Goal: Task Accomplishment & Management: Complete application form

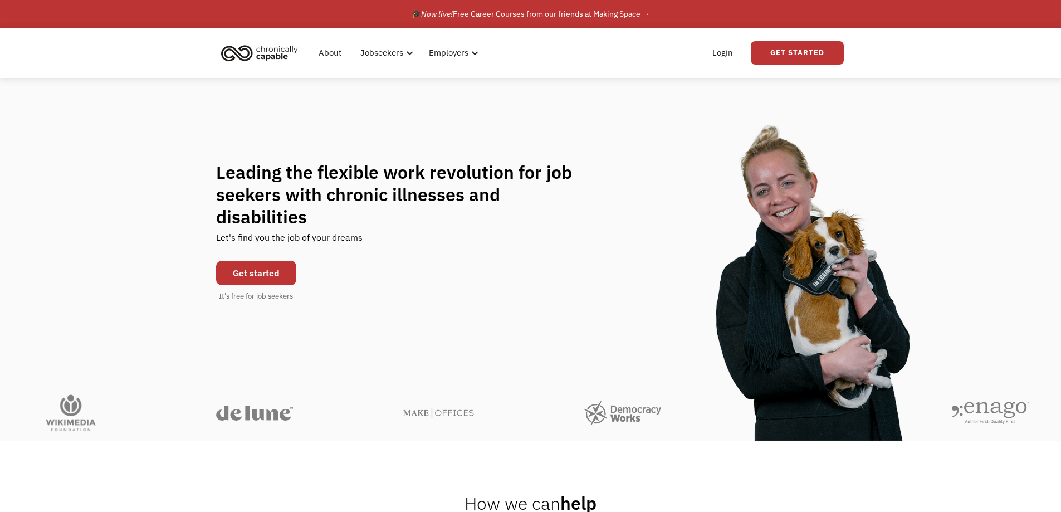
click at [257, 261] on link "Get started" at bounding box center [256, 273] width 80 height 25
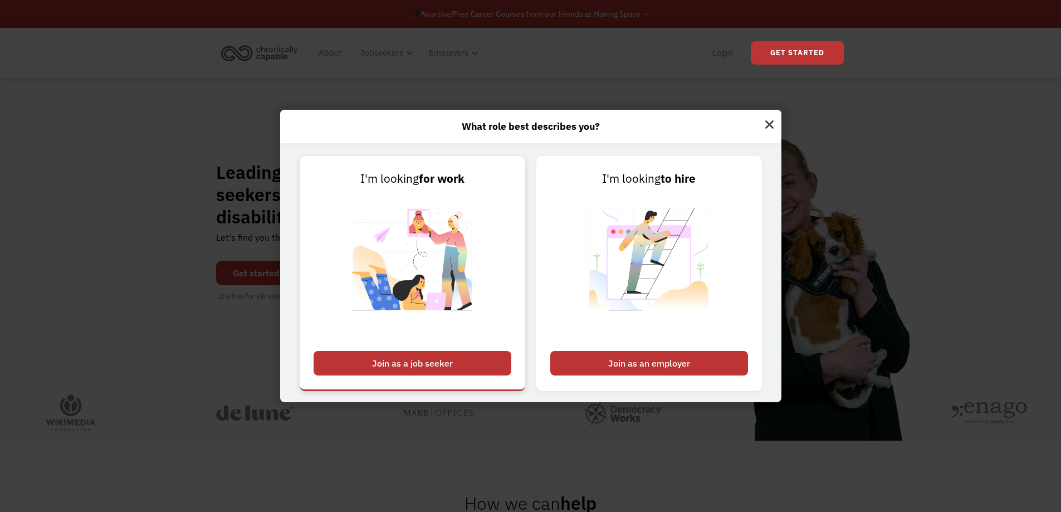
click at [443, 356] on div "Join as a job seeker" at bounding box center [413, 363] width 198 height 25
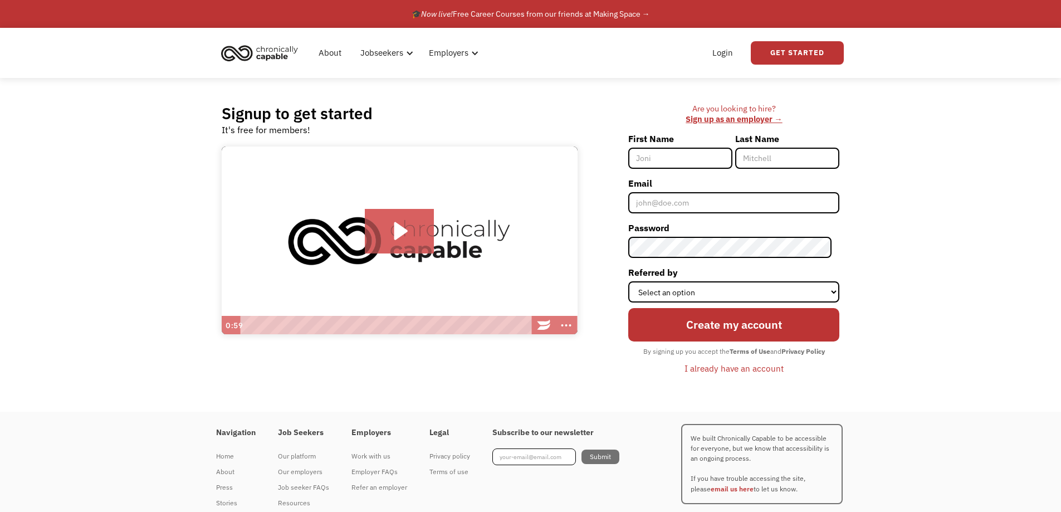
click at [655, 152] on input "First Name" at bounding box center [680, 158] width 104 height 21
type input "[PERSON_NAME]"
click at [668, 208] on input "Email" at bounding box center [733, 202] width 211 height 21
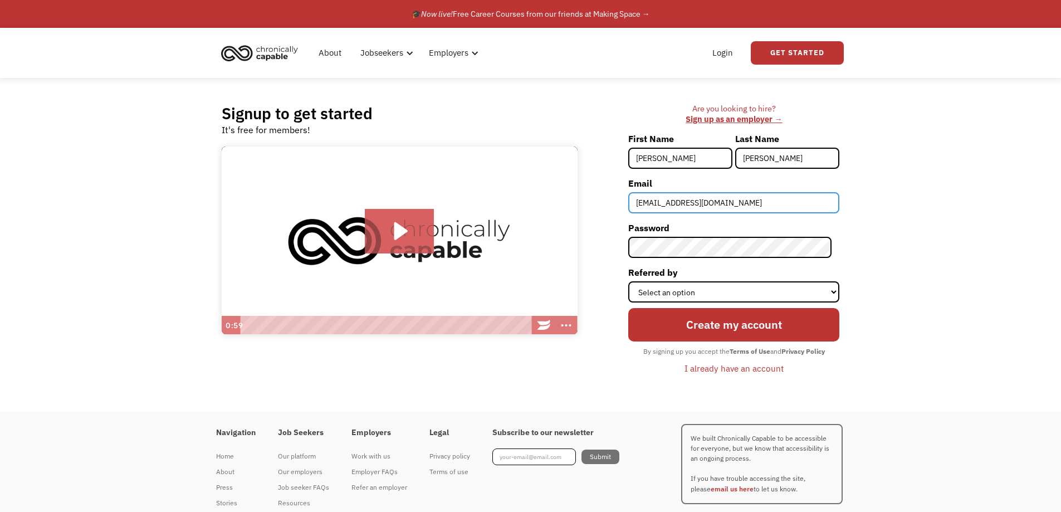
type input "[EMAIL_ADDRESS][DOMAIN_NAME]"
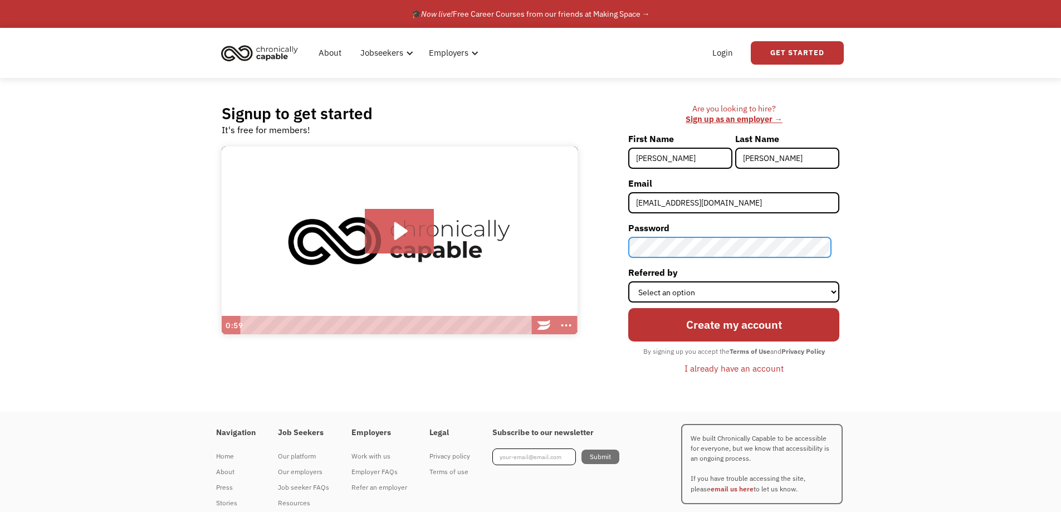
click at [616, 242] on div "Are you looking to hire? ‍ Sign up as an employer → First Name Samantha Last Na…" at bounding box center [714, 245] width 251 height 282
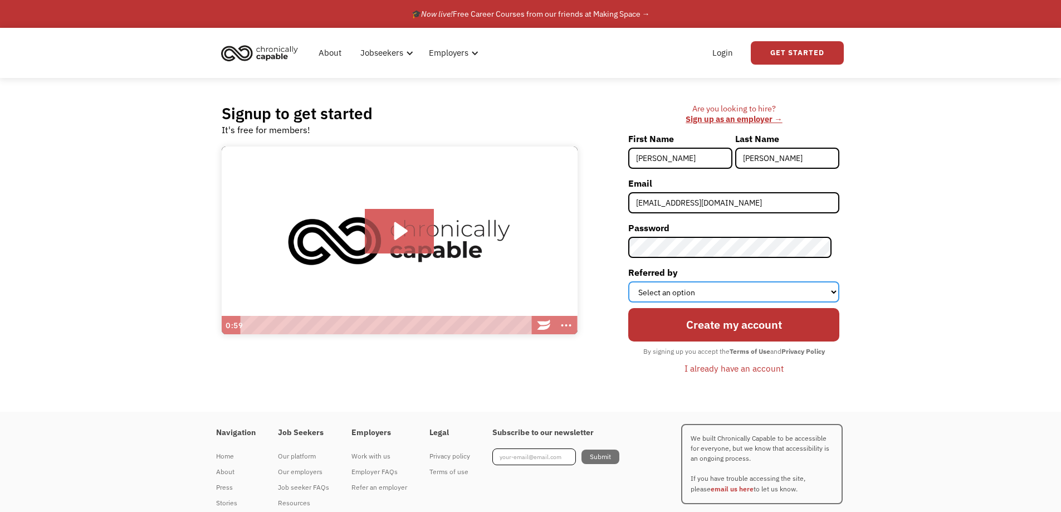
click at [749, 291] on select "Select an option Instagram Facebook Twitter Search Engine News Article Word of …" at bounding box center [733, 291] width 211 height 21
select select "Other"
click at [636, 281] on select "Select an option Instagram Facebook Twitter Search Engine News Article Word of …" at bounding box center [733, 291] width 211 height 21
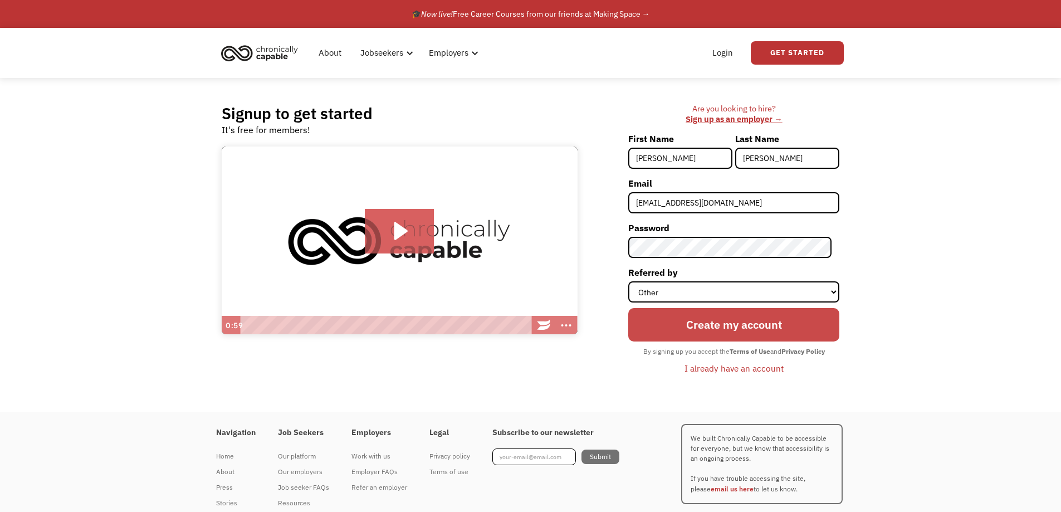
click at [695, 320] on input "Create my account" at bounding box center [733, 325] width 211 height 34
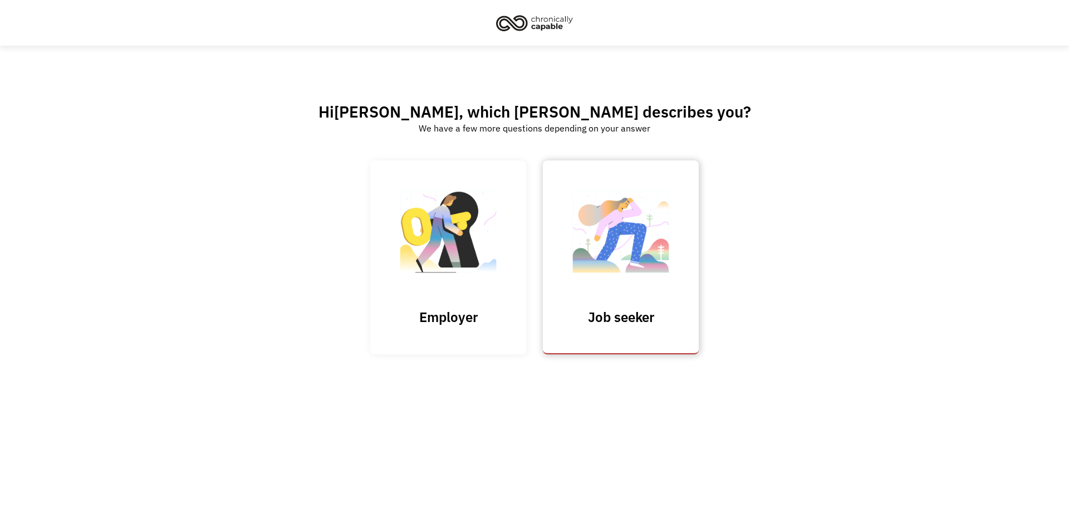
click at [663, 291] on img at bounding box center [620, 237] width 111 height 109
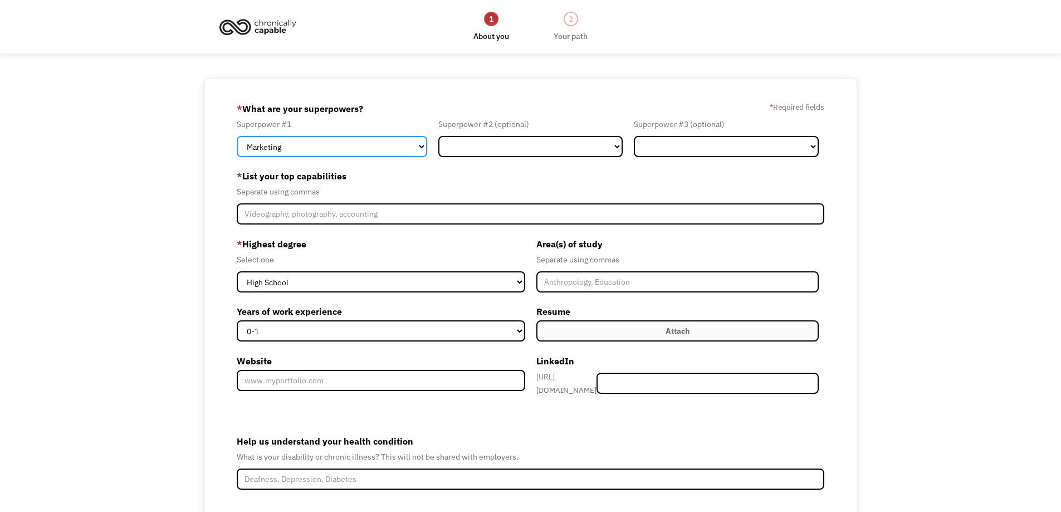
click at [415, 145] on select "Marketing Human Resources Finance Technology Operations Sales Industrial & Manu…" at bounding box center [332, 146] width 191 height 21
select select "Administration"
click at [237, 136] on select "Marketing Human Resources Finance Technology Operations Sales Industrial & Manu…" at bounding box center [332, 146] width 191 height 21
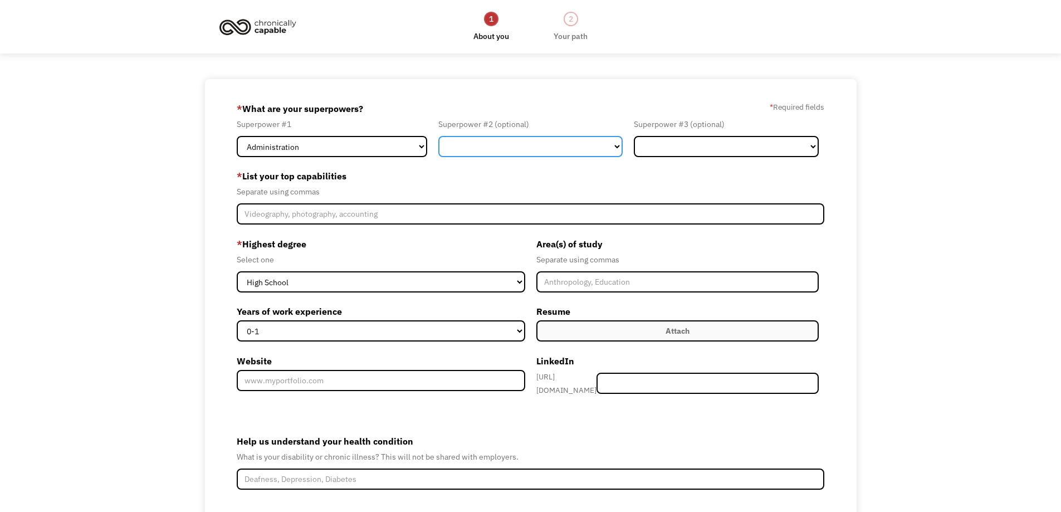
click at [505, 149] on select "Marketing Human Resources Finance Technology Operations Sales Industrial & Manu…" at bounding box center [530, 146] width 185 height 21
select select "Customer Service"
click at [438, 136] on select "Marketing Human Resources Finance Technology Operations Sales Industrial & Manu…" at bounding box center [530, 146] width 185 height 21
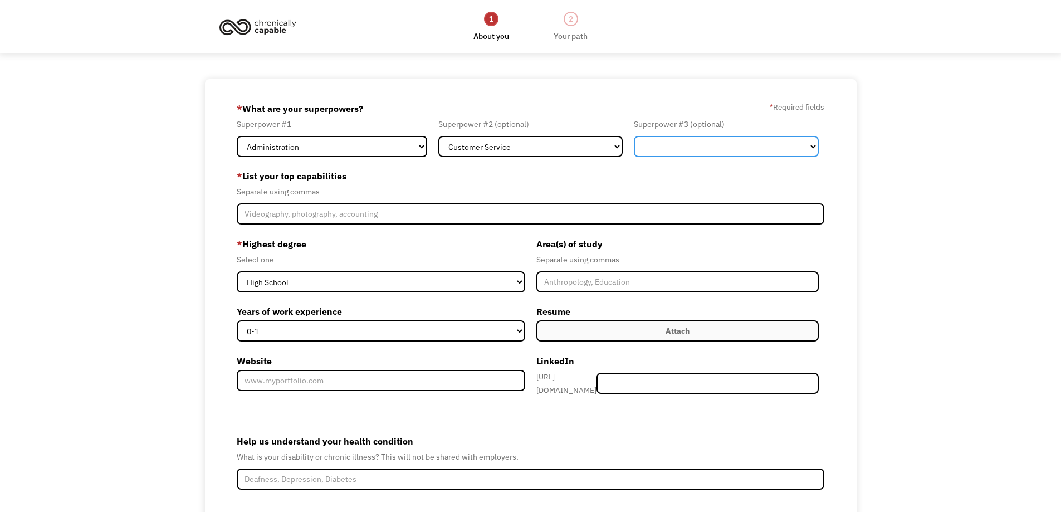
click at [680, 141] on select "Marketing Human Resources Finance Technology Operations Sales Industrial & Manu…" at bounding box center [726, 146] width 185 height 21
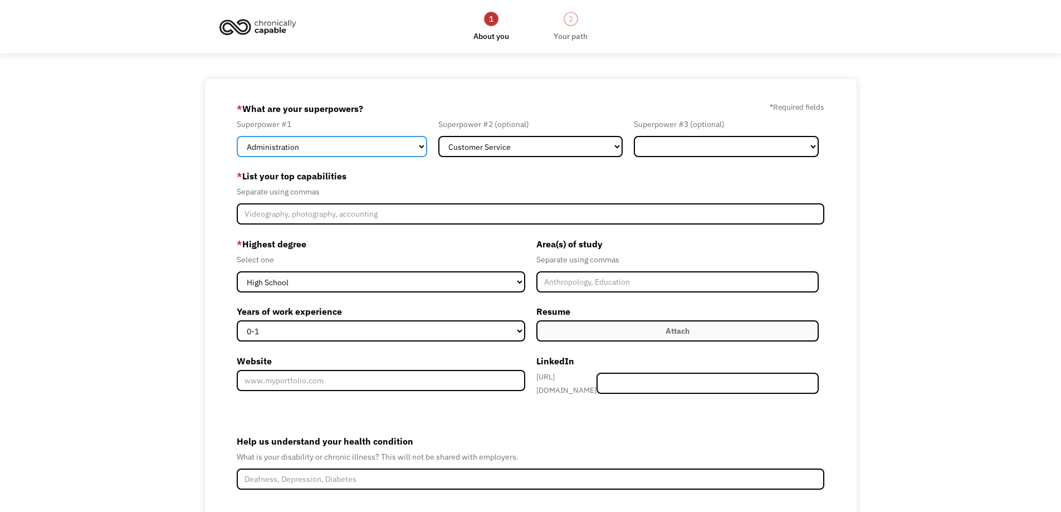
click at [312, 144] on select "Marketing Human Resources Finance Technology Operations Sales Industrial & Manu…" at bounding box center [332, 146] width 191 height 21
select select "Customer Service"
click at [237, 136] on select "Marketing Human Resources Finance Technology Operations Sales Industrial & Manu…" at bounding box center [332, 146] width 191 height 21
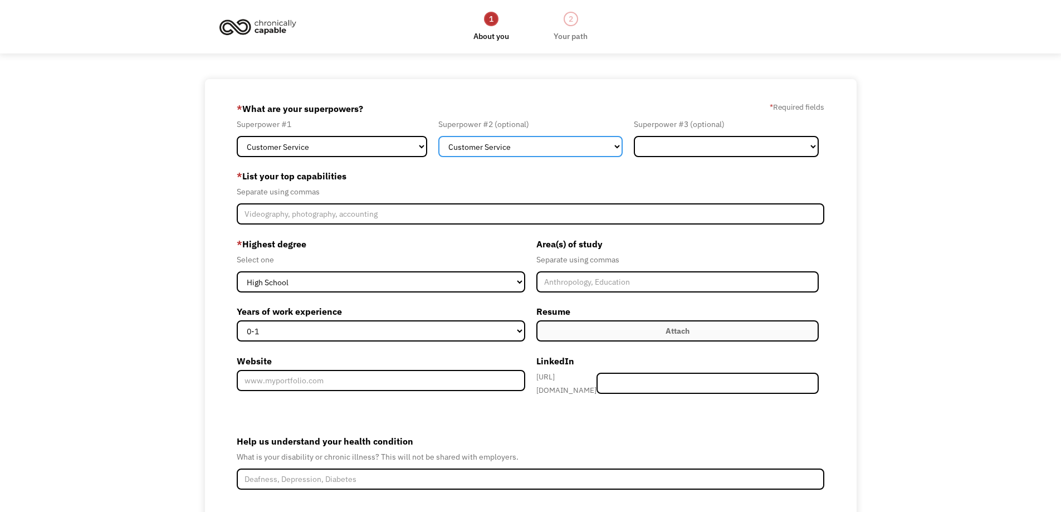
click at [512, 143] on select "Marketing Human Resources Finance Technology Operations Sales Industrial & Manu…" at bounding box center [530, 146] width 185 height 21
click at [438, 136] on select "Marketing Human Resources Finance Technology Operations Sales Industrial & Manu…" at bounding box center [530, 146] width 185 height 21
click at [487, 150] on select "Marketing Human Resources Finance Technology Operations Sales Industrial & Manu…" at bounding box center [530, 146] width 185 height 21
select select "Other"
click at [438, 136] on select "Marketing Human Resources Finance Technology Operations Sales Industrial & Manu…" at bounding box center [530, 146] width 185 height 21
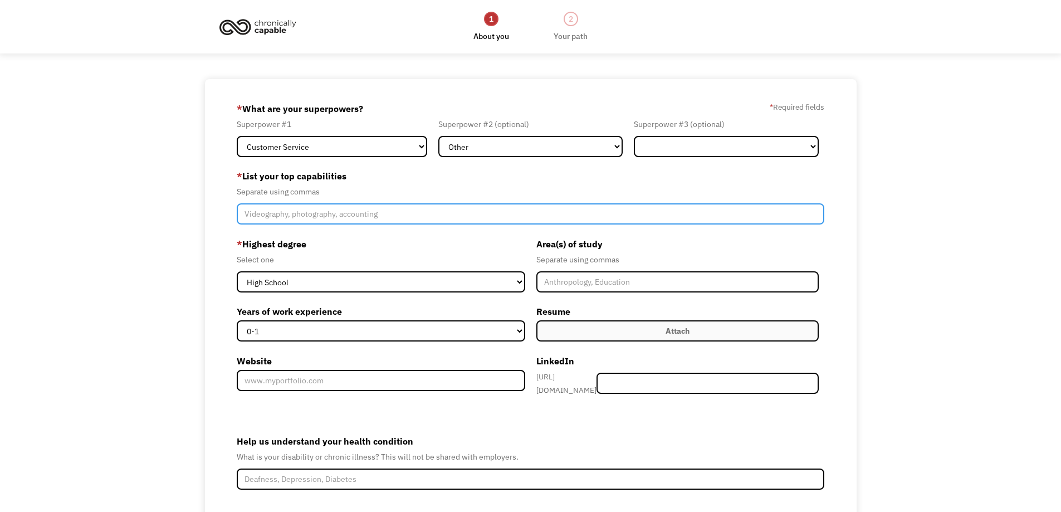
click at [368, 214] on input "Member-Create-Step1" at bounding box center [531, 213] width 588 height 21
type input "P"
type input "V"
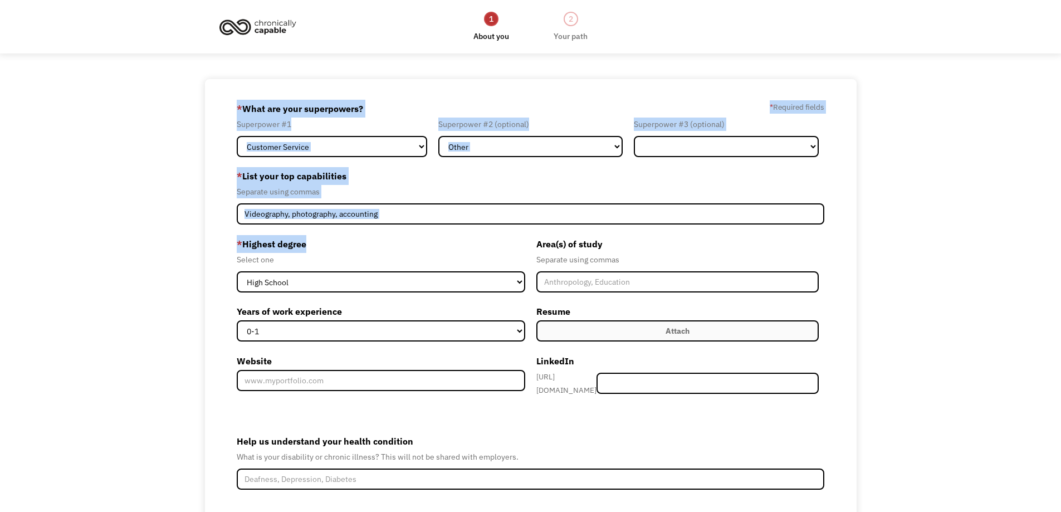
drag, startPoint x: 219, startPoint y: 99, endPoint x: 492, endPoint y: 255, distance: 313.9
click at [495, 265] on div "68b77bc679fe8067415d29dd sismcdaniels@gmail.com Samantha Davis Other * What are…" at bounding box center [531, 338] width 652 height 519
click at [487, 231] on form "68b77bc679fe8067415d29dd sismcdaniels@gmail.com Samantha Davis Other * What are…" at bounding box center [531, 339] width 588 height 478
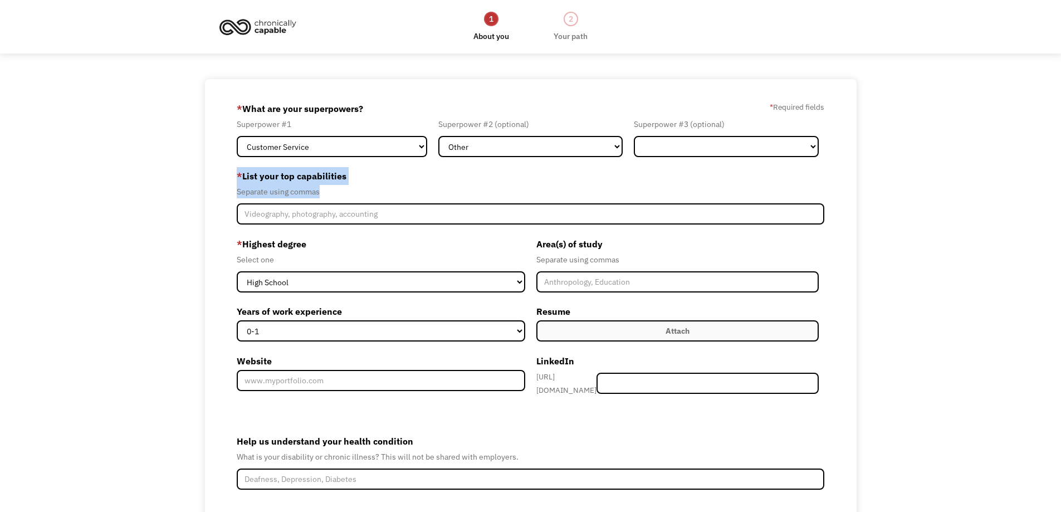
drag, startPoint x: 231, startPoint y: 173, endPoint x: 361, endPoint y: 195, distance: 132.1
click at [361, 195] on div "68b77bc679fe8067415d29dd sismcdaniels@gmail.com Samantha Davis Other * What are…" at bounding box center [531, 338] width 652 height 519
copy div "* List your top capabilities Separate using commas"
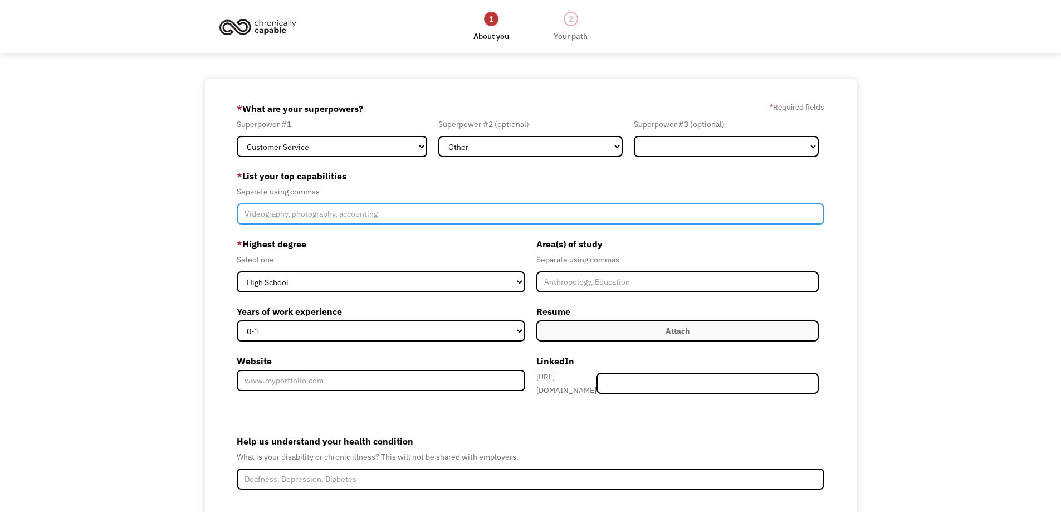
click at [384, 210] on input "Member-Create-Step1" at bounding box center [531, 213] width 588 height 21
click at [392, 209] on input "Member-Create-Step1" at bounding box center [531, 213] width 588 height 21
paste input "Patient support, Crisis response, Empathetic communication, Confidentiality, Te…"
drag, startPoint x: 472, startPoint y: 211, endPoint x: 392, endPoint y: 208, distance: 80.8
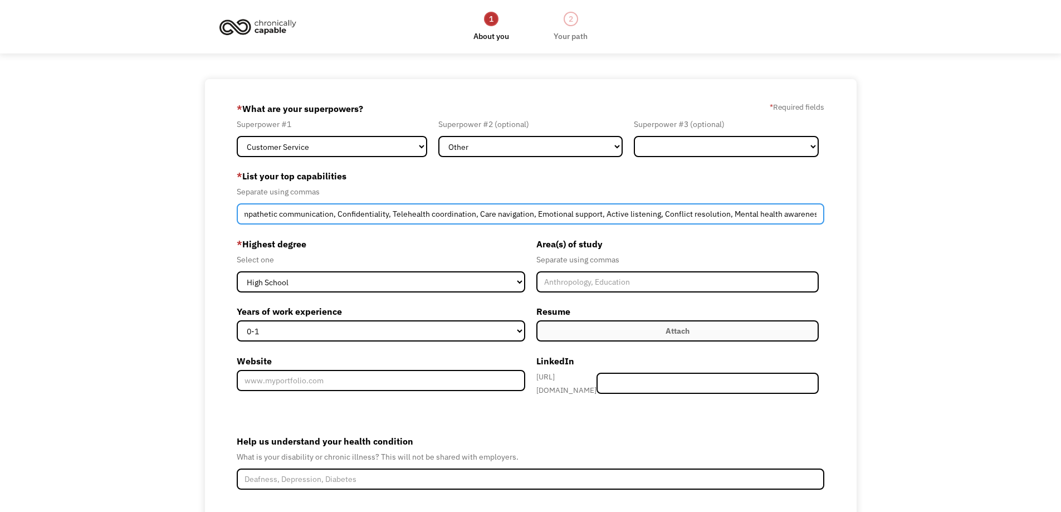
click at [392, 208] on input "Patient support, Crisis response, Empathetic communication, Confidentiality, Te…" at bounding box center [531, 213] width 588 height 21
drag, startPoint x: 536, startPoint y: 212, endPoint x: 478, endPoint y: 213, distance: 57.4
click at [478, 213] on input "Patient support, Crisis response, Empathetic communication, Confidentiality, Ca…" at bounding box center [531, 213] width 588 height 21
click at [395, 211] on input "Patient support, Crisis response, Empathetic communication, Confidentiality, Ca…" at bounding box center [531, 213] width 588 height 21
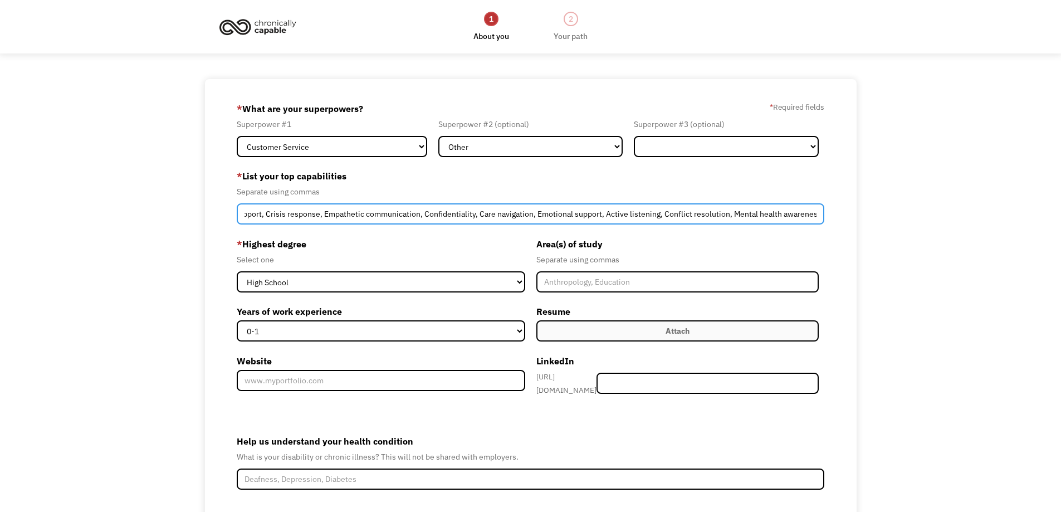
drag, startPoint x: 737, startPoint y: 210, endPoint x: 863, endPoint y: 221, distance: 126.4
click at [863, 221] on div "68b77bc679fe8067415d29dd sismcdaniels@gmail.com Samantha Davis Other * What are…" at bounding box center [530, 338] width 1061 height 519
click at [803, 220] on input "Patient support, Crisis response, Empathetic communication, Confidentiality, Ca…" at bounding box center [531, 213] width 588 height 21
click at [819, 213] on input "Patient support, Crisis response, Empathetic communication, Confidentiality, Ca…" at bounding box center [531, 213] width 588 height 21
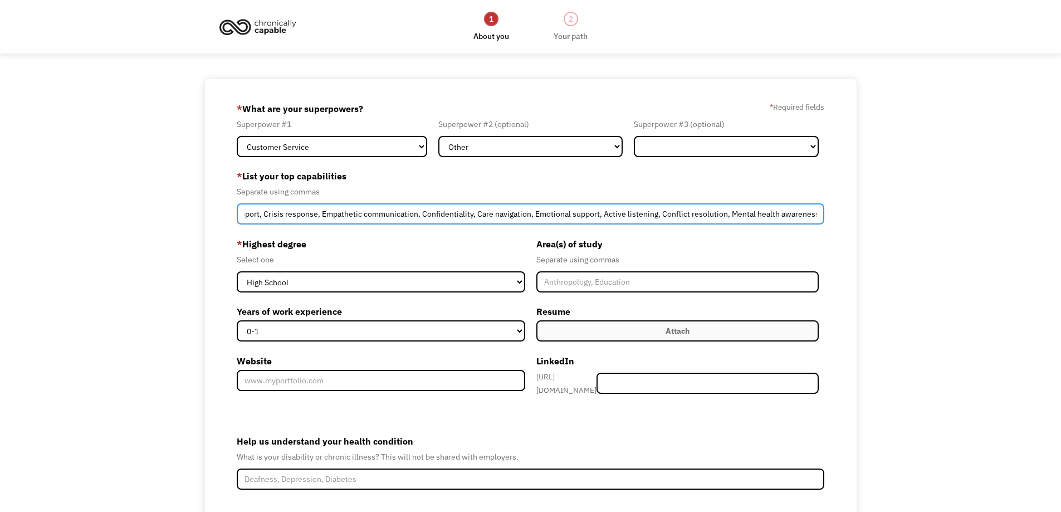
drag, startPoint x: 815, startPoint y: 213, endPoint x: 990, endPoint y: 215, distance: 175.5
click at [990, 215] on div "68b77bc679fe8067415d29dd sismcdaniels@gmail.com Samantha Davis Other * What are…" at bounding box center [530, 338] width 1061 height 519
click at [814, 212] on input "Patient support, Crisis response, Empathetic communication, Confidentiality, Ca…" at bounding box center [531, 213] width 588 height 21
click at [819, 212] on input "Patient support, Crisis response, Empathetic communication, Confidentiality, Ca…" at bounding box center [531, 213] width 588 height 21
paste input "Virtual assistance, Email management, Scheduling, Data entry, Document organizat"
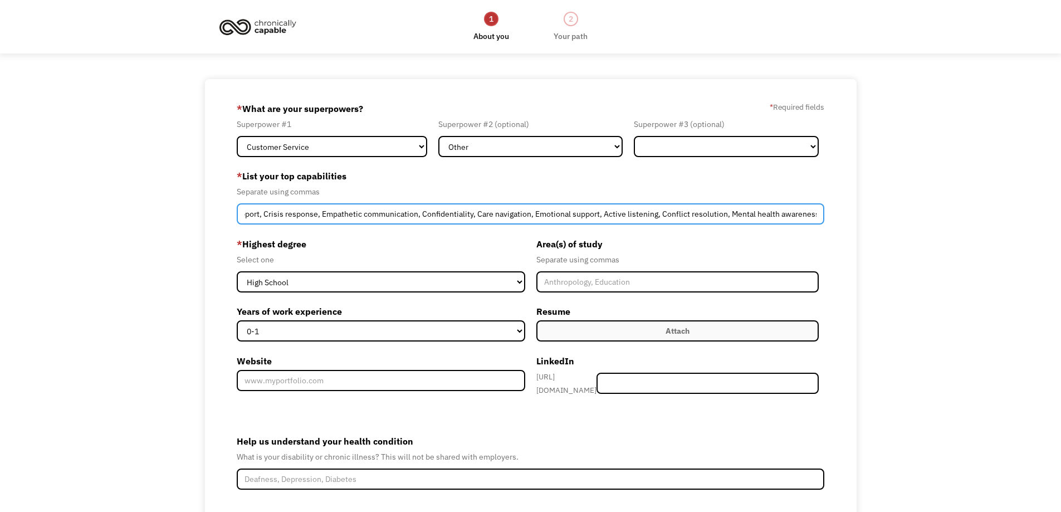
scroll to position [0, 329]
drag, startPoint x: 821, startPoint y: 214, endPoint x: 747, endPoint y: 219, distance: 74.3
click at [747, 219] on input "Patient support, Crisis response, Empathetic communication, Confidentiality, Ca…" at bounding box center [531, 213] width 588 height 21
drag, startPoint x: 311, startPoint y: 212, endPoint x: 285, endPoint y: 211, distance: 25.6
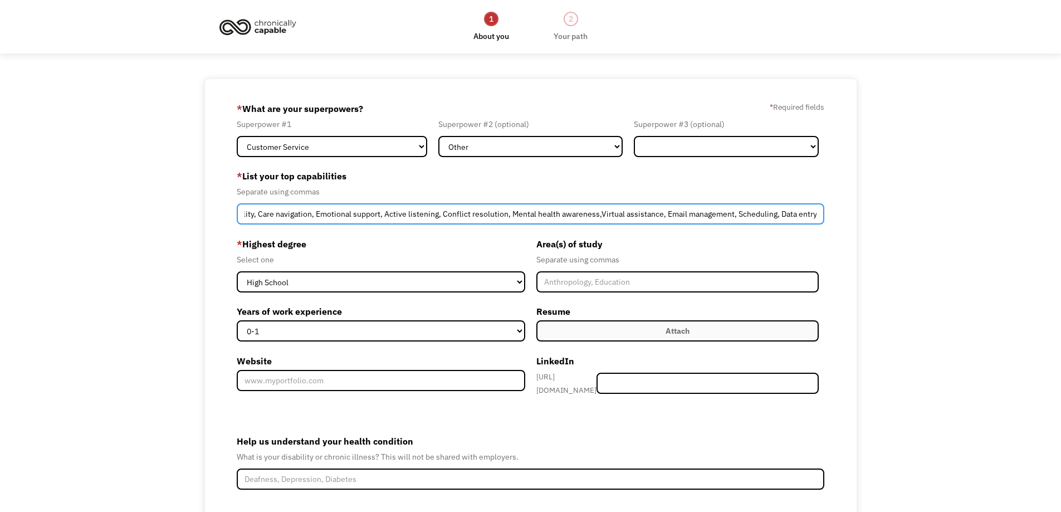
click at [285, 212] on input "Patient support, Crisis response, Empathetic communication, Confidentiality, Ca…" at bounding box center [531, 213] width 588 height 21
click at [315, 212] on input "Patient support, Crisis response, Empathetic communication, Confidentiality, Ca…" at bounding box center [531, 213] width 588 height 21
click at [597, 213] on input "Patient support, Crisis response, Empathetic communication, Confidentiality,Emo…" at bounding box center [531, 213] width 588 height 21
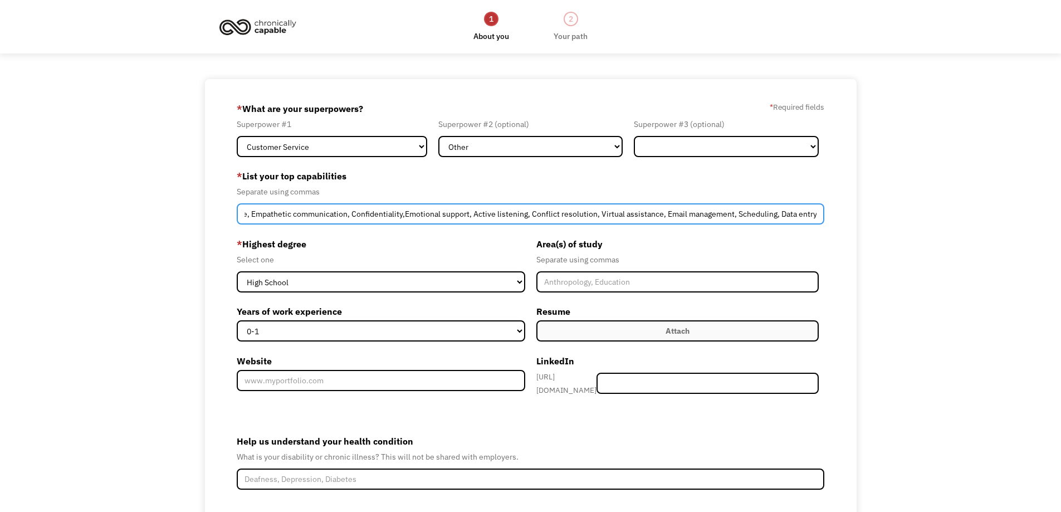
drag, startPoint x: 738, startPoint y: 209, endPoint x: 883, endPoint y: 216, distance: 146.1
click at [883, 216] on div "68b77bc679fe8067415d29dd sismcdaniels@gmail.com Samantha Davis Other * What are…" at bounding box center [530, 338] width 1061 height 519
click at [819, 215] on input "Patient support, Crisis response, Empathetic communication, Confidentiality,Emo…" at bounding box center [531, 213] width 588 height 21
paste input "Transcription, Proofreading, Patient support, Empathetic com"
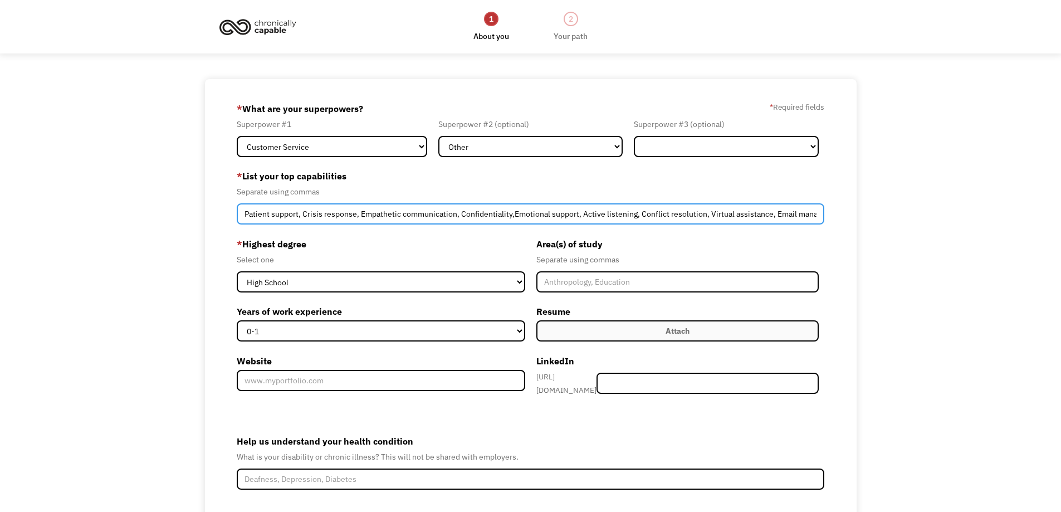
drag, startPoint x: 453, startPoint y: 217, endPoint x: 99, endPoint y: 197, distance: 354.8
click at [99, 197] on div "68b77bc679fe8067415d29dd sismcdaniels@gmail.com Samantha Davis Other * What are…" at bounding box center [530, 338] width 1061 height 519
click at [308, 213] on input "Patient support, Crisis response, Empathetic communication, Confidentiality,Emo…" at bounding box center [531, 213] width 588 height 21
drag, startPoint x: 302, startPoint y: 212, endPoint x: 147, endPoint y: 216, distance: 155.5
click at [147, 216] on div "68b77bc679fe8067415d29dd sismcdaniels@gmail.com Samantha Davis Other * What are…" at bounding box center [530, 338] width 1061 height 519
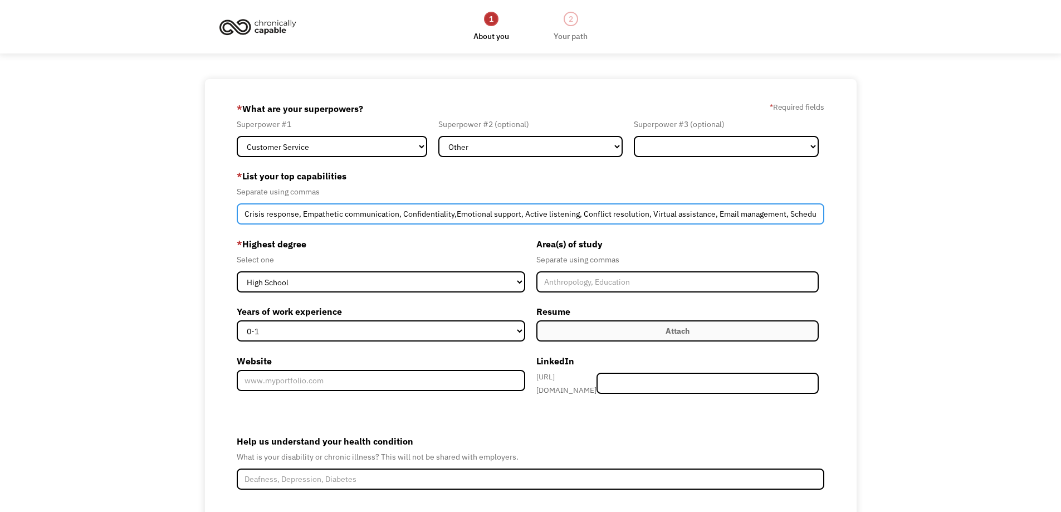
scroll to position [0, 251]
drag, startPoint x: 360, startPoint y: 210, endPoint x: 925, endPoint y: 184, distance: 566.0
click at [925, 184] on div "68b77bc679fe8067415d29dd sismcdaniels@gmail.com Samantha Davis Other * What are…" at bounding box center [530, 338] width 1061 height 519
click at [810, 211] on input "Crisis response, Empathetic communication, Confidentiality,Emotional support, A…" at bounding box center [531, 213] width 588 height 21
click at [821, 211] on input "Crisis response, Empathetic communication, Confidentiality,Emotional support, A…" at bounding box center [531, 213] width 588 height 21
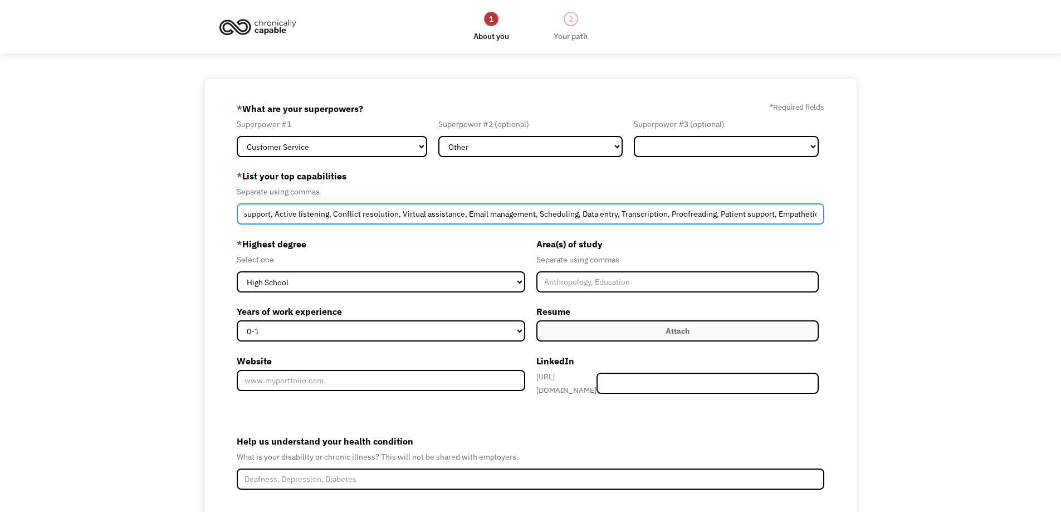
scroll to position [0, 0]
click at [350, 211] on input "Crisis response, Empathetic communication, Confidentiality,Emotional support, A…" at bounding box center [531, 213] width 588 height 21
drag, startPoint x: 409, startPoint y: 212, endPoint x: 204, endPoint y: 225, distance: 205.9
click at [204, 225] on div "68b77bc679fe8067415d29dd sismcdaniels@gmail.com Samantha Davis Other * What are…" at bounding box center [530, 338] width 1061 height 519
click at [324, 213] on input "Crisis response, Empathetic communication, Confidentiality,Emotional support, A…" at bounding box center [531, 213] width 588 height 21
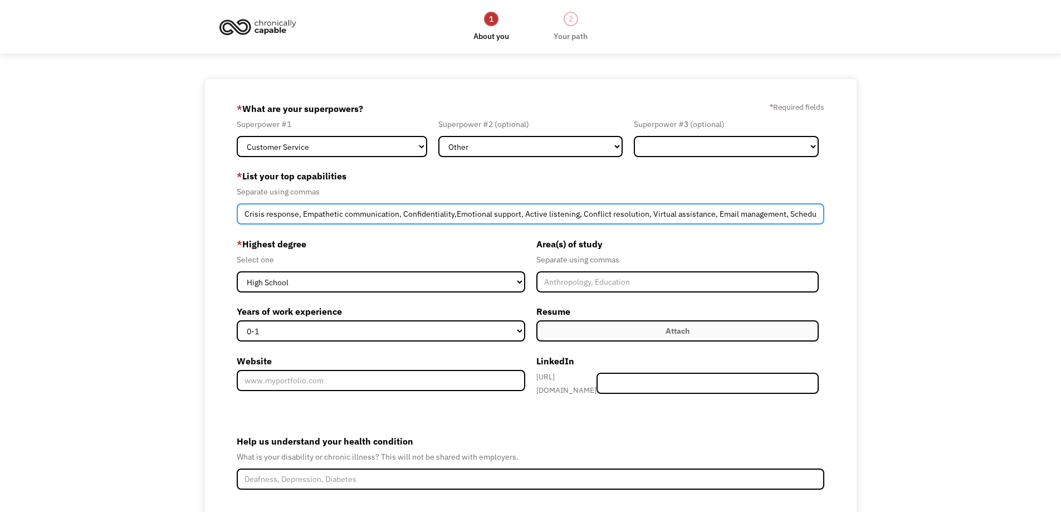
drag, startPoint x: 302, startPoint y: 211, endPoint x: 216, endPoint y: 216, distance: 87.1
click at [216, 216] on div "68b77bc679fe8067415d29dd sismcdaniels@gmail.com Samantha Davis Other * What are…" at bounding box center [531, 338] width 652 height 519
drag, startPoint x: 416, startPoint y: 216, endPoint x: 660, endPoint y: 232, distance: 245.1
click at [660, 232] on form "68b77bc679fe8067415d29dd sismcdaniels@gmail.com Samantha Davis Other * What are…" at bounding box center [531, 339] width 588 height 478
click at [585, 214] on input "Empathetic communication, Confidentiality,Emotional support, Active listening, …" at bounding box center [531, 213] width 588 height 21
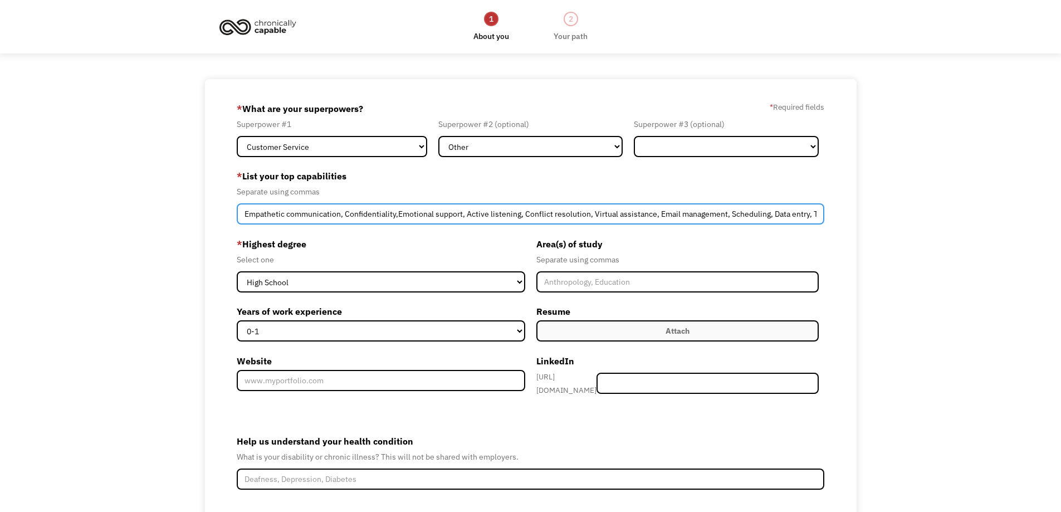
click at [591, 213] on input "Empathetic communication, Confidentiality,Emotional support, Active listening, …" at bounding box center [531, 213] width 588 height 21
drag, startPoint x: 593, startPoint y: 216, endPoint x: 862, endPoint y: 206, distance: 269.3
click at [862, 206] on div "68b77bc679fe8067415d29dd sismcdaniels@gmail.com Samantha Davis Other * What are…" at bounding box center [530, 338] width 1061 height 519
click at [821, 213] on input "Empathetic communication, Confidentiality,Emotional support, Active listening, …" at bounding box center [531, 213] width 588 height 21
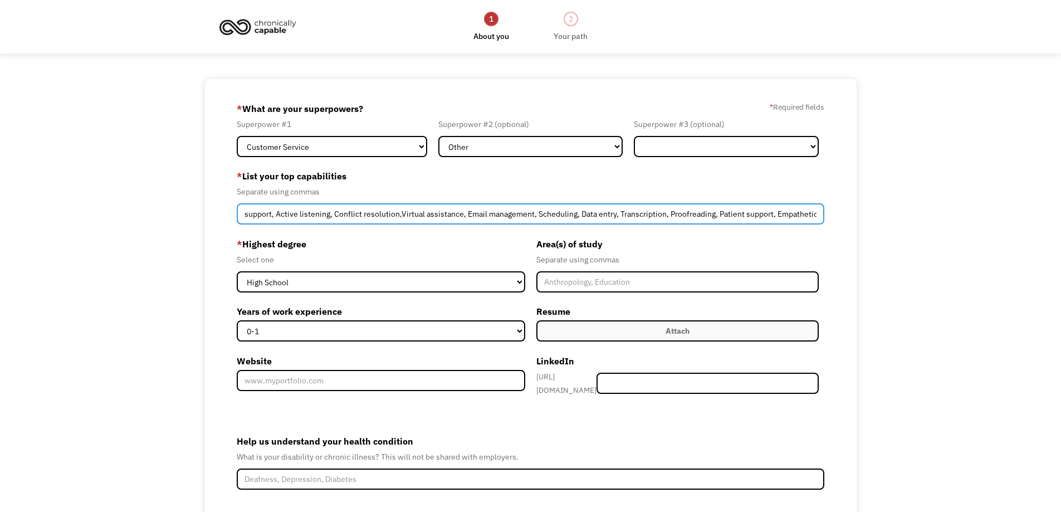
paste input "communication, Online research, Social"
type input "Empathetic communication, Confidentiality,Emotional support, Active listening, …"
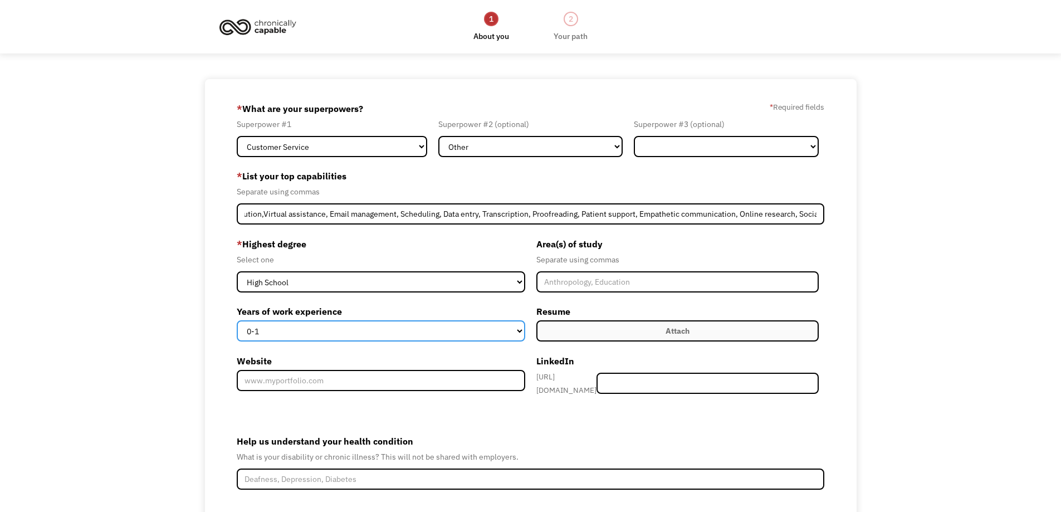
scroll to position [0, 0]
click at [468, 336] on select "0-1 2-4 5-10 11-15 15+" at bounding box center [381, 330] width 289 height 21
select select "5-10"
click at [237, 320] on select "0-1 2-4 5-10 11-15 15+" at bounding box center [381, 330] width 289 height 21
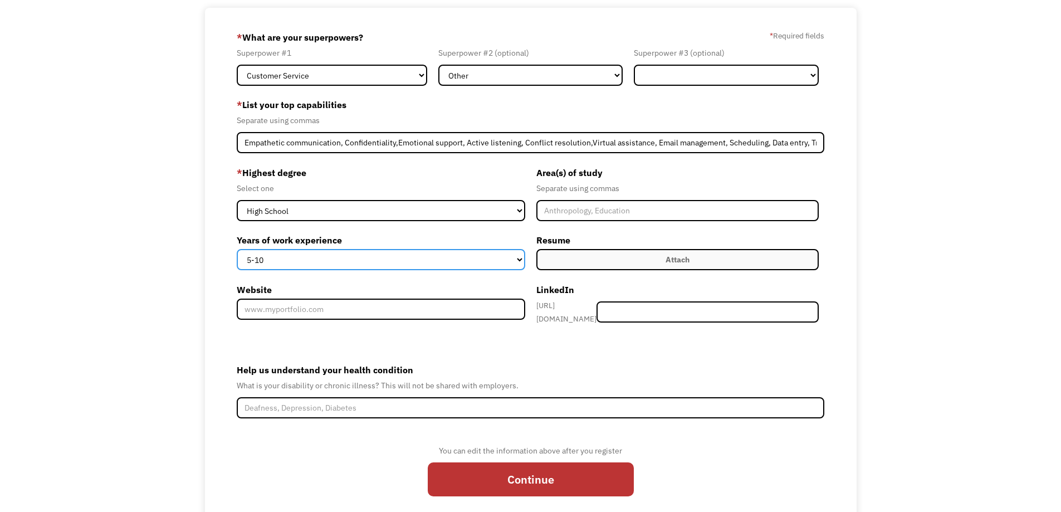
scroll to position [106, 0]
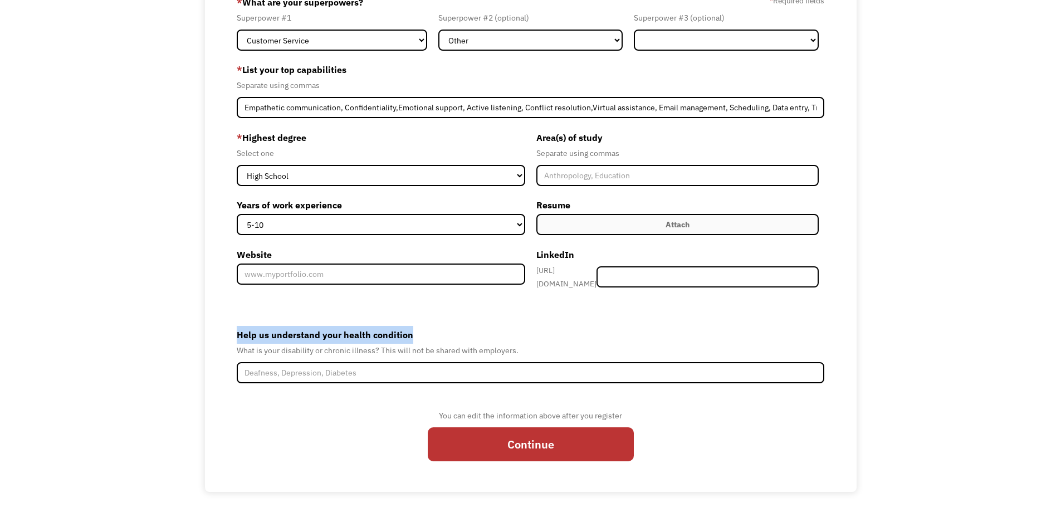
drag, startPoint x: 232, startPoint y: 329, endPoint x: 502, endPoint y: 355, distance: 272.0
click at [502, 355] on div "68b77bc679fe8067415d29dd sismcdaniels@gmail.com Samantha Davis Other * What are…" at bounding box center [531, 232] width 652 height 519
copy label "Help us understand your health condition"
click at [291, 336] on label "Help us understand your health condition" at bounding box center [531, 335] width 588 height 18
click at [291, 362] on input "Help us understand your health condition" at bounding box center [531, 372] width 588 height 21
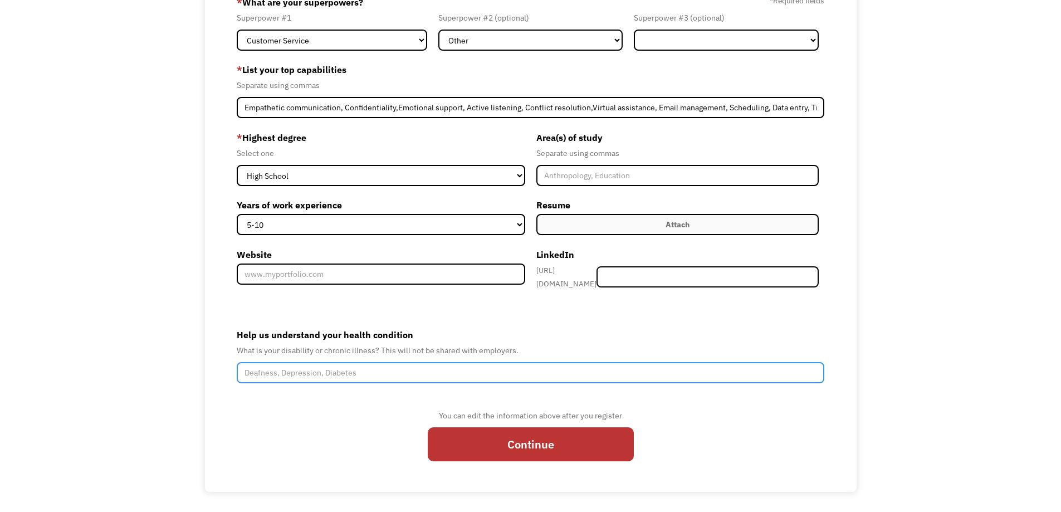
click at [532, 375] on input "Help us understand your health condition" at bounding box center [531, 372] width 588 height 21
paste input "I live with several chronic conditions, including chronic migraines, fibromyalg…"
drag, startPoint x: 559, startPoint y: 370, endPoint x: 903, endPoint y: 384, distance: 345.1
click at [903, 384] on div "68b77bc679fe8067415d29dd sismcdaniels@gmail.com Samantha Davis Other * What are…" at bounding box center [530, 232] width 1061 height 519
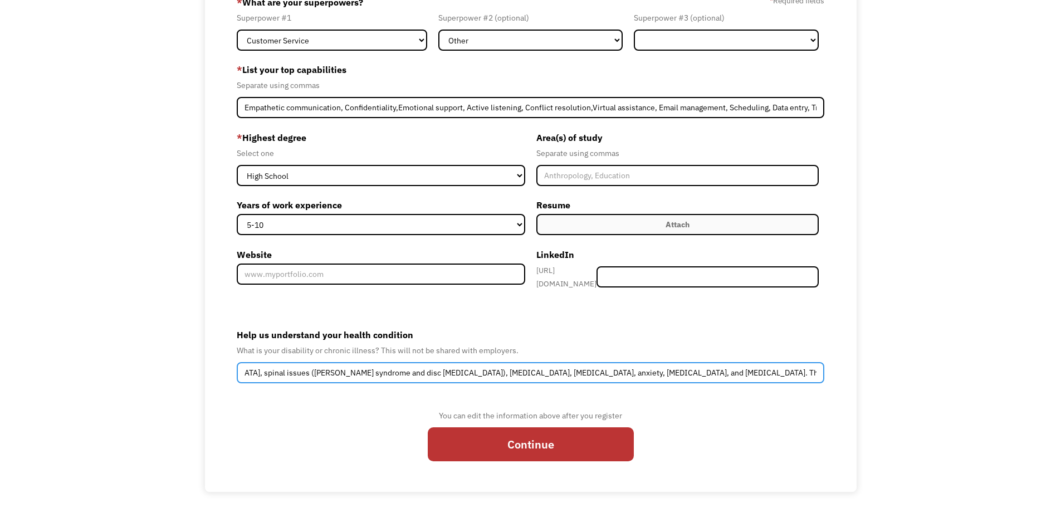
type input "I live with several chronic conditions, including chronic migraines, fibromyalg…"
click at [468, 369] on input "Help us understand your health condition" at bounding box center [531, 372] width 588 height 21
paste input "Chronic migraines, fibromyalgia, spinal issues (Bertolotti’s syndrome and disc …"
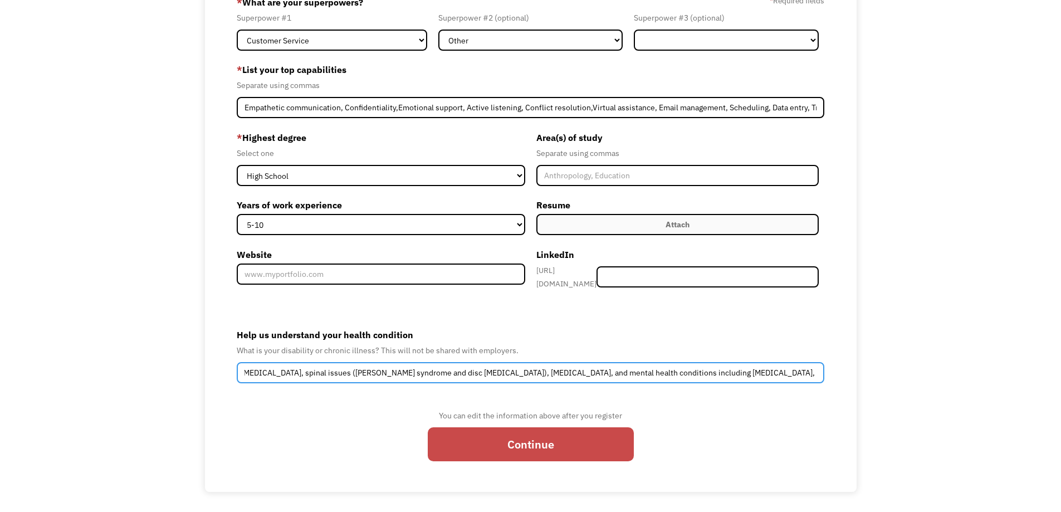
type input "Chronic migraines, fibromyalgia, spinal issues (Bertolotti’s syndrome and disc …"
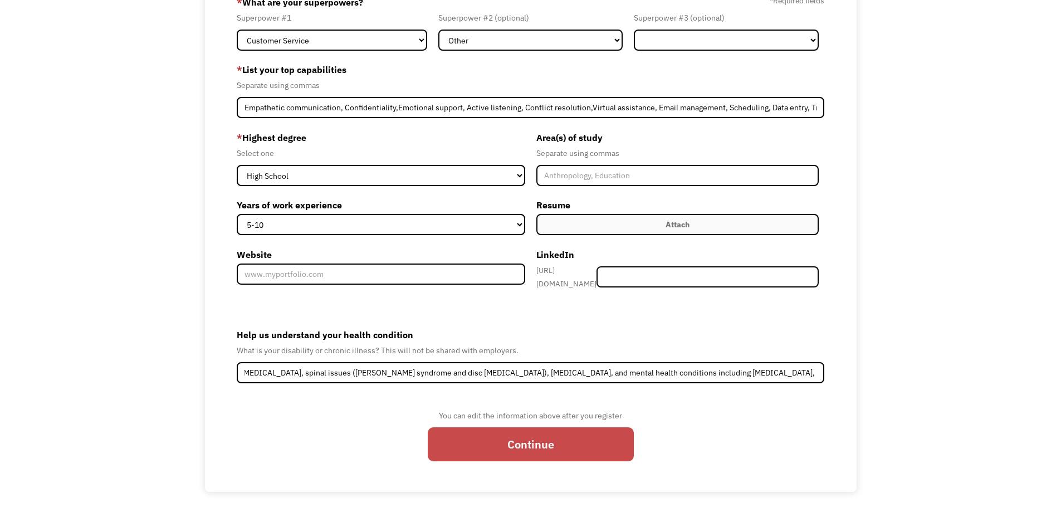
scroll to position [0, 0]
click at [563, 439] on input "Continue" at bounding box center [531, 444] width 206 height 34
type input "Please wait..."
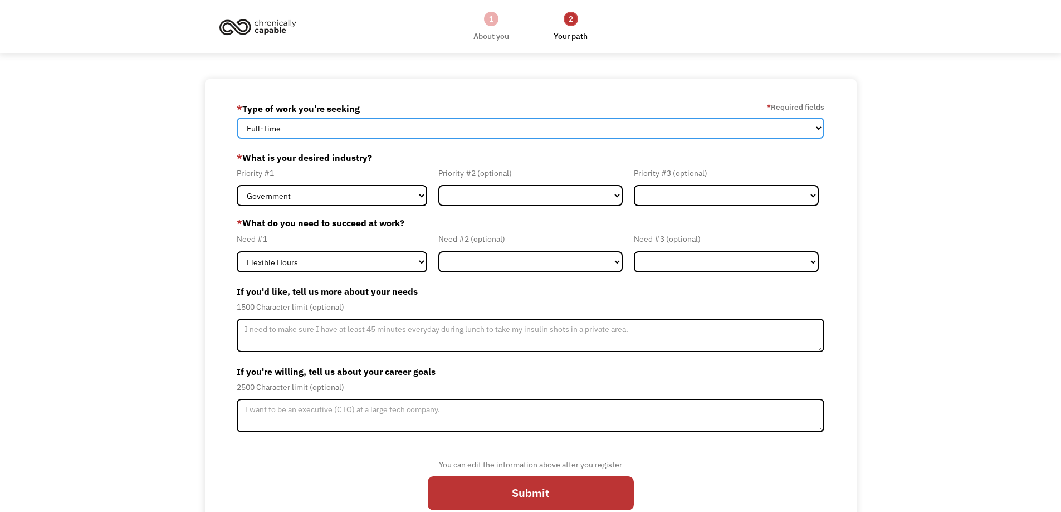
click at [369, 124] on select "Full-Time Part-Time Both Full-Time and Part-Time" at bounding box center [531, 128] width 588 height 21
click at [237, 118] on select "Full-Time Part-Time Both Full-Time and Part-Time" at bounding box center [531, 128] width 588 height 21
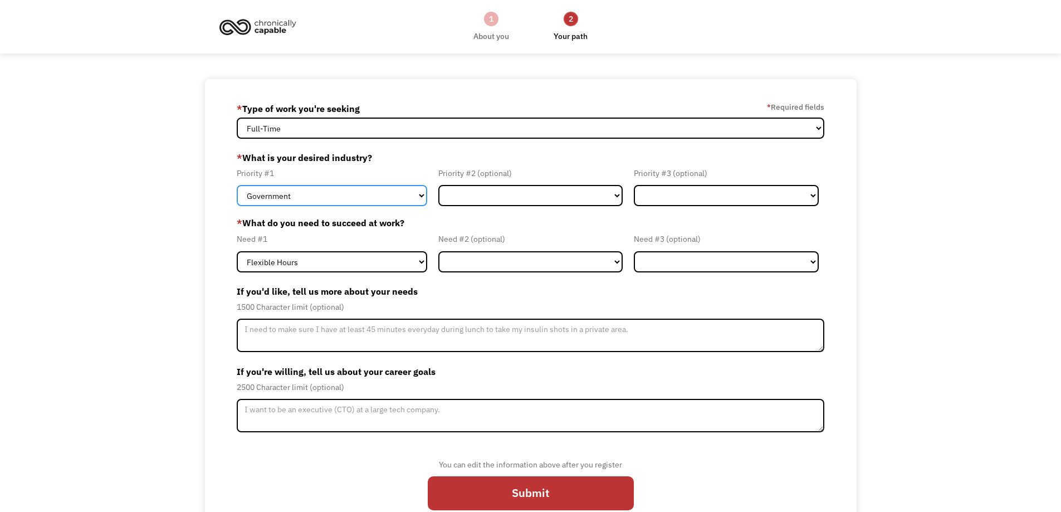
click at [398, 198] on select "Government Finance & Insurance Health & Social Care Tech & Engineering Creative…" at bounding box center [332, 195] width 191 height 21
select select "Health & Social Care"
click at [237, 185] on select "Government Finance & Insurance Health & Social Care Tech & Engineering Creative…" at bounding box center [332, 195] width 191 height 21
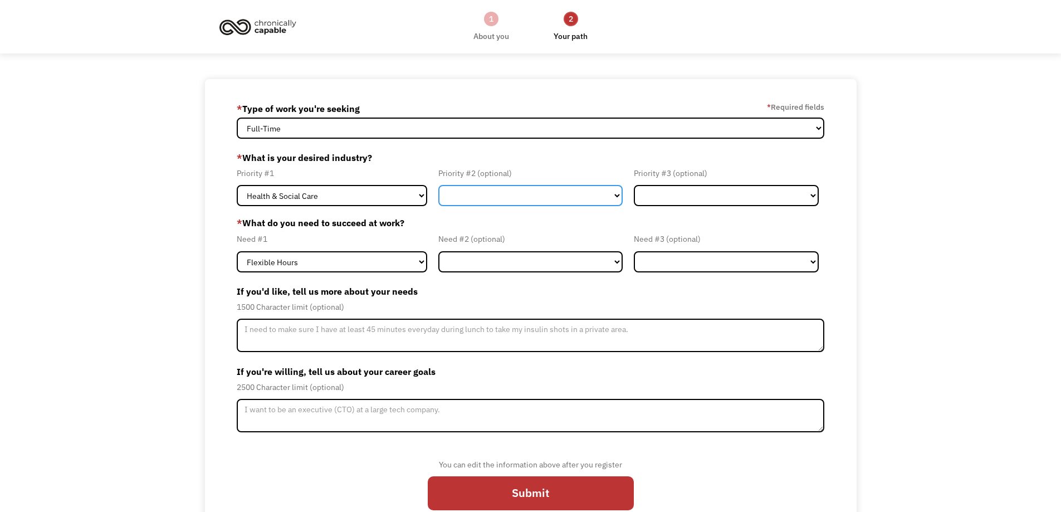
click at [494, 193] on select "Government Finance & Insurance Health & Social Care Tech & Engineering Creative…" at bounding box center [530, 195] width 185 height 21
select select "Creative & Design"
click at [438, 185] on select "Government Finance & Insurance Health & Social Care Tech & Engineering Creative…" at bounding box center [530, 195] width 185 height 21
click at [644, 208] on form "68b77bc679fe8067415d29dd [EMAIL_ADDRESS][DOMAIN_NAME] [PERSON_NAME] * Type of w…" at bounding box center [531, 310] width 588 height 421
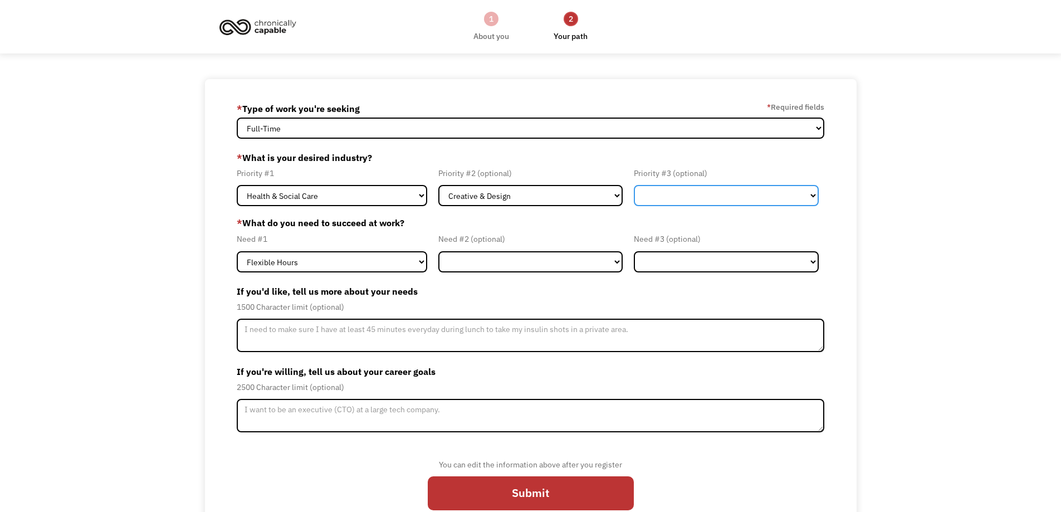
click at [653, 196] on select "Government Finance & Insurance Health & Social Care Tech & Engineering Creative…" at bounding box center [726, 195] width 185 height 21
select select "Other"
click at [634, 185] on select "Government Finance & Insurance Health & Social Care Tech & Engineering Creative…" at bounding box center [726, 195] width 185 height 21
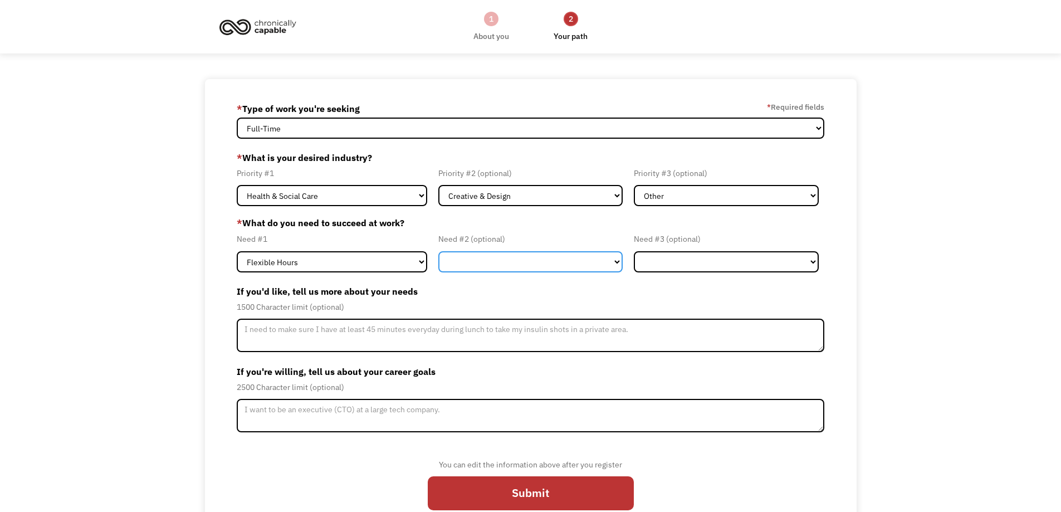
click at [459, 264] on select "Flexible Hours Remote Work Service Animal On-site Accommodations Visual Support…" at bounding box center [530, 261] width 185 height 21
select select "Remote Work"
click at [438, 251] on select "Flexible Hours Remote Work Service Animal On-site Accommodations Visual Support…" at bounding box center [530, 261] width 185 height 21
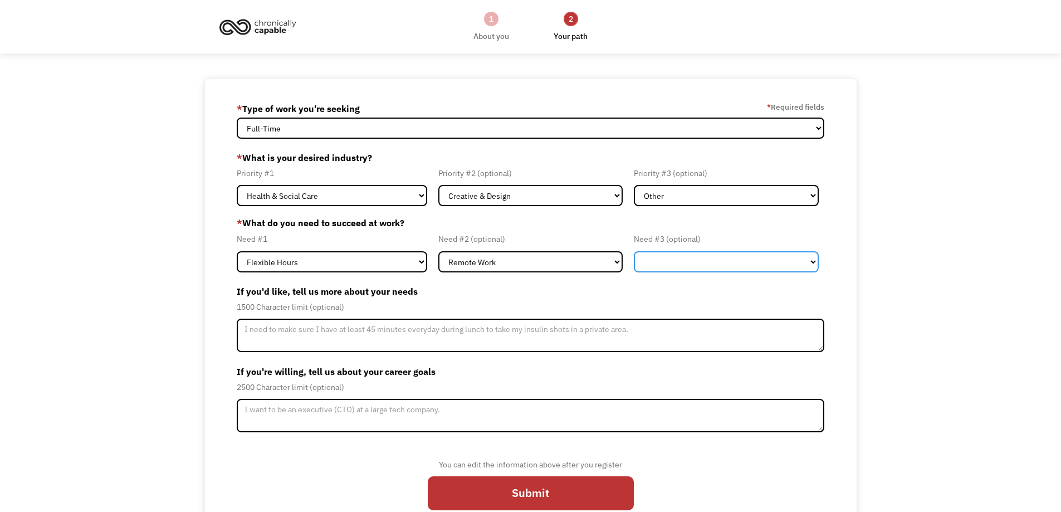
click at [690, 262] on select "Flexible Hours Remote Work Service Animal On-site Accommodations Visual Support…" at bounding box center [726, 261] width 185 height 21
click at [574, 291] on label "If you'd like, tell us more about your needs" at bounding box center [531, 291] width 588 height 18
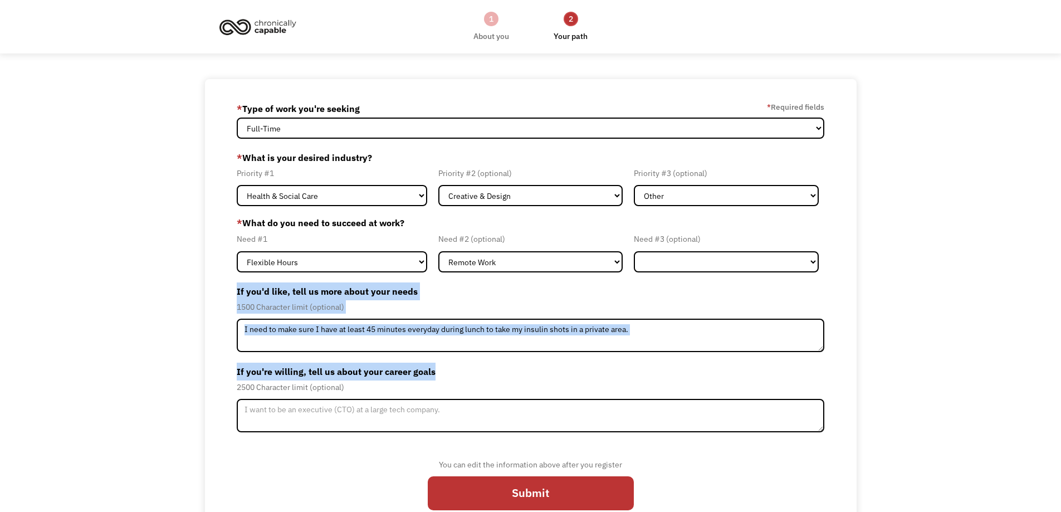
drag, startPoint x: 231, startPoint y: 287, endPoint x: 433, endPoint y: 375, distance: 221.3
click at [433, 375] on div "68b77bc679fe8067415d29dd sismcdaniels@gmail.com Samantha Davis * Type of work y…" at bounding box center [531, 310] width 652 height 462
copy form "If you'd like, tell us more about your needs 1500 Character limit (optional) If…"
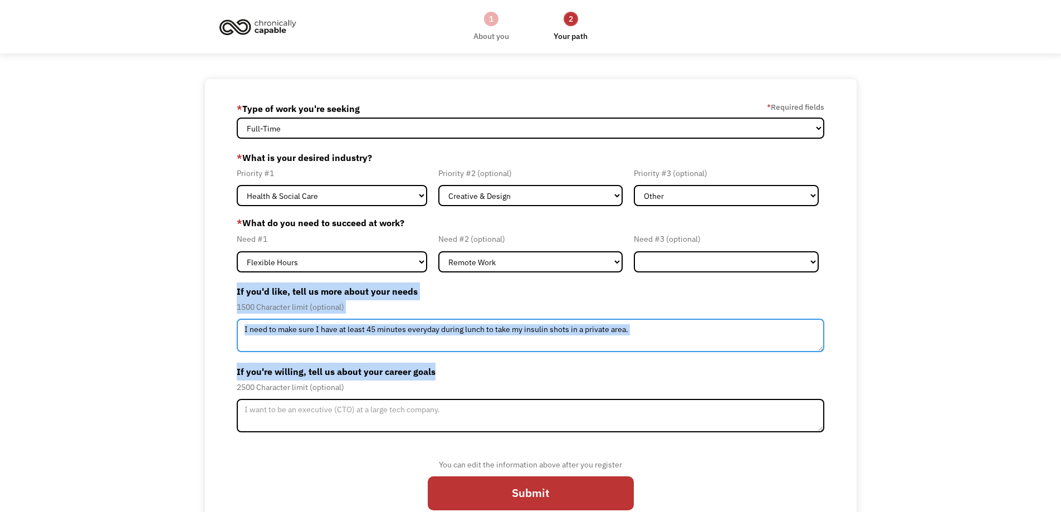
click at [348, 333] on textarea "Member-Update-Form-Step2" at bounding box center [531, 335] width 588 height 33
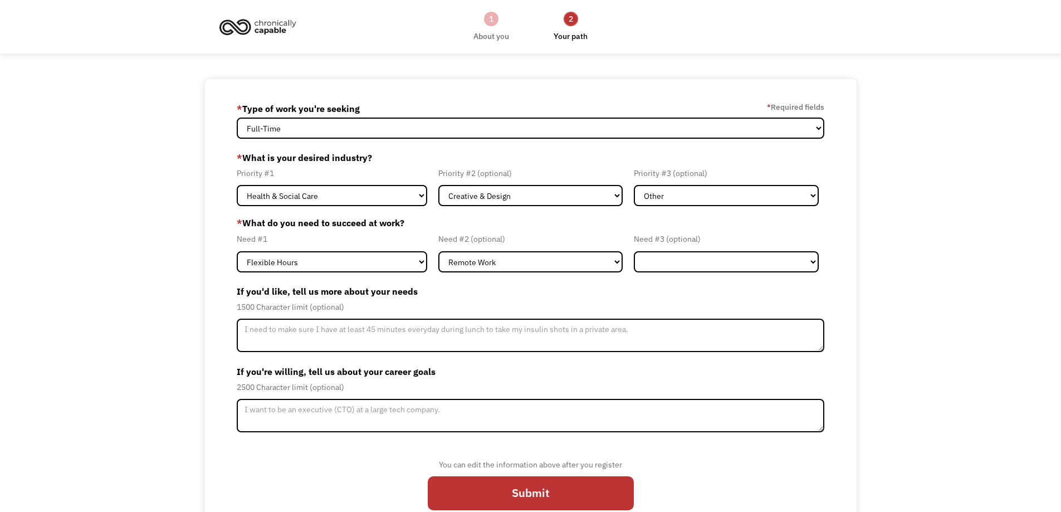
click at [409, 307] on div "1500 Character limit (optional)" at bounding box center [531, 306] width 588 height 13
drag, startPoint x: 421, startPoint y: 292, endPoint x: 236, endPoint y: 294, distance: 184.9
click at [236, 294] on div "68b77bc679fe8067415d29dd sismcdaniels@gmail.com Samantha Davis * Type of work y…" at bounding box center [531, 310] width 652 height 462
copy label "If you'd like, tell us more about your needs"
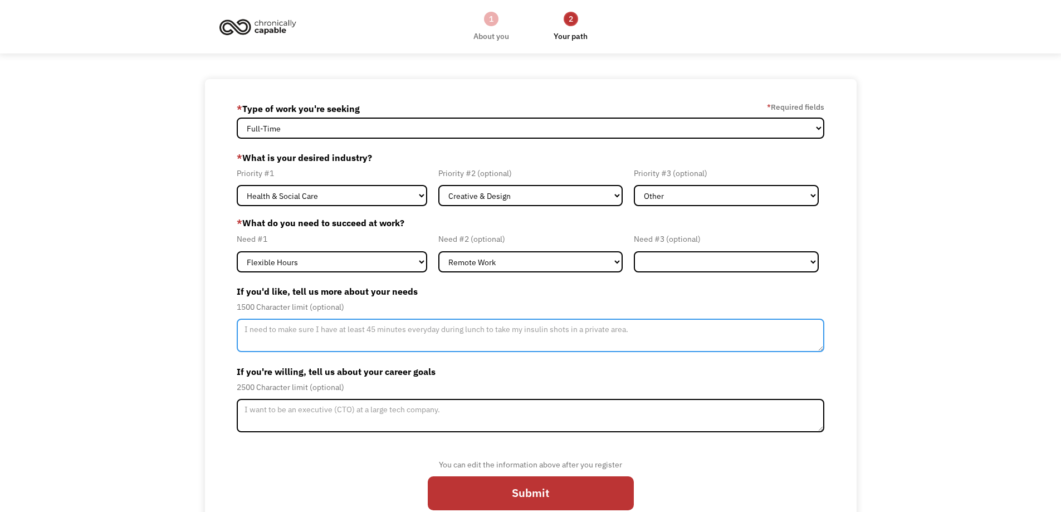
click at [369, 326] on textarea "Member-Update-Form-Step2" at bounding box center [531, 335] width 588 height 33
paste textarea "I manage several chronic health conditions that affect my energy, focus, and pa…"
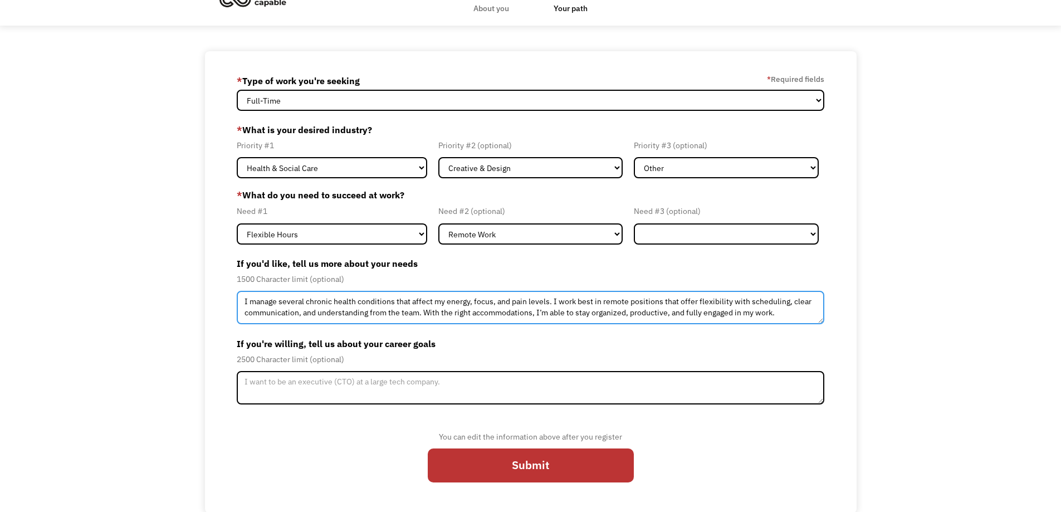
scroll to position [29, 0]
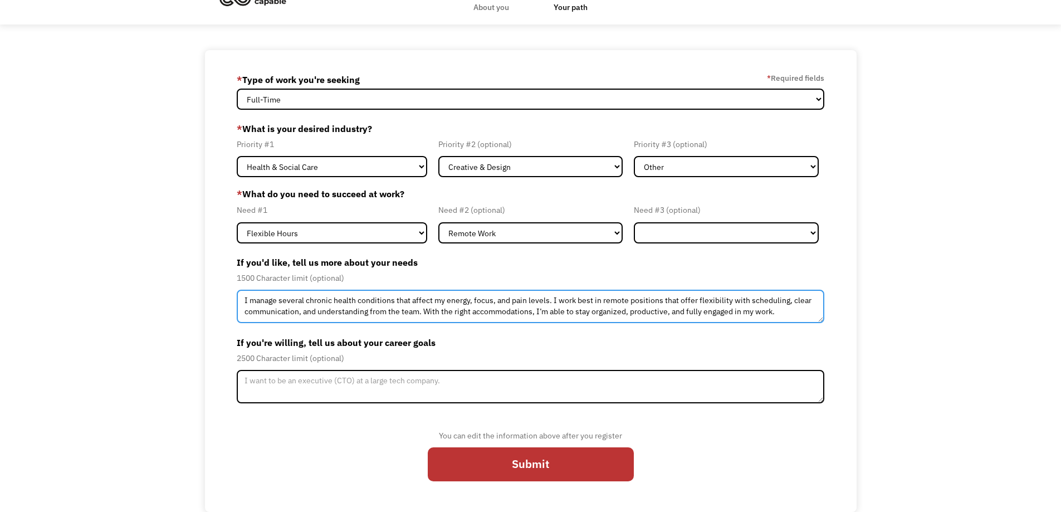
type textarea "I manage several chronic health conditions that affect my energy, focus, and pa…"
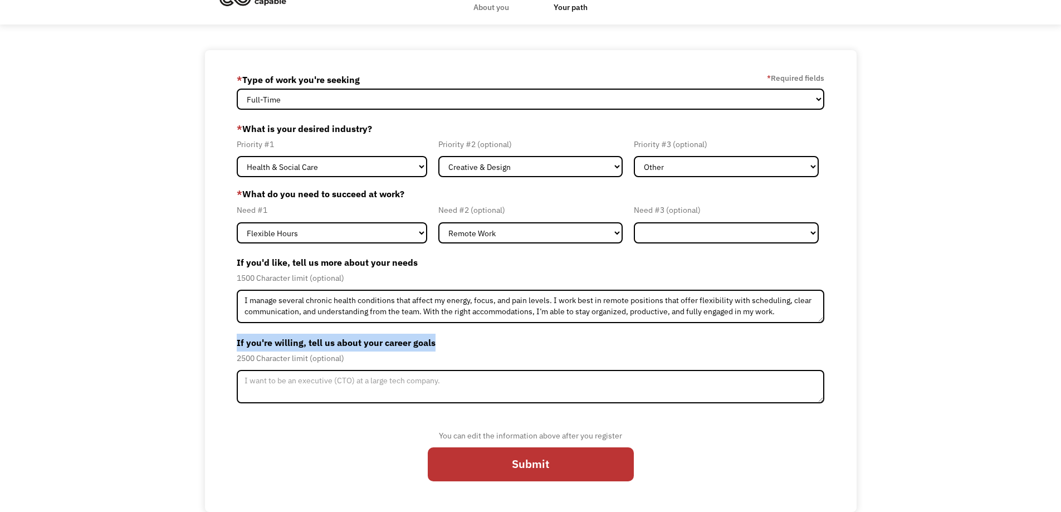
drag, startPoint x: 438, startPoint y: 341, endPoint x: 232, endPoint y: 334, distance: 206.2
click at [232, 334] on div "68b77bc679fe8067415d29dd sismcdaniels@gmail.com Samantha Davis * Type of work y…" at bounding box center [531, 281] width 652 height 462
copy label "If you're willing, tell us about your career goals"
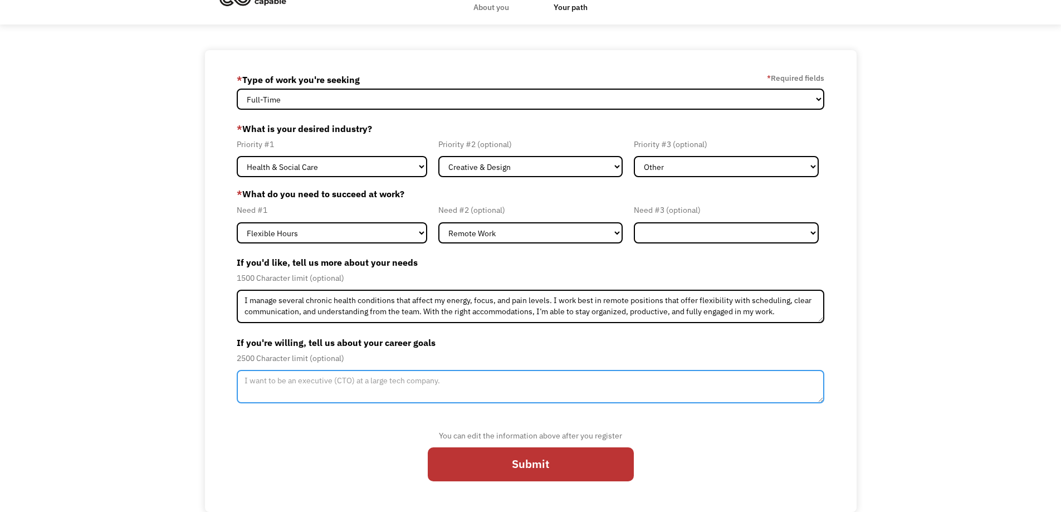
click at [387, 378] on textarea "Member-Update-Form-Step2" at bounding box center [531, 386] width 588 height 33
paste textarea "My goal is to build a sustainable remote career where I can apply my strengths …"
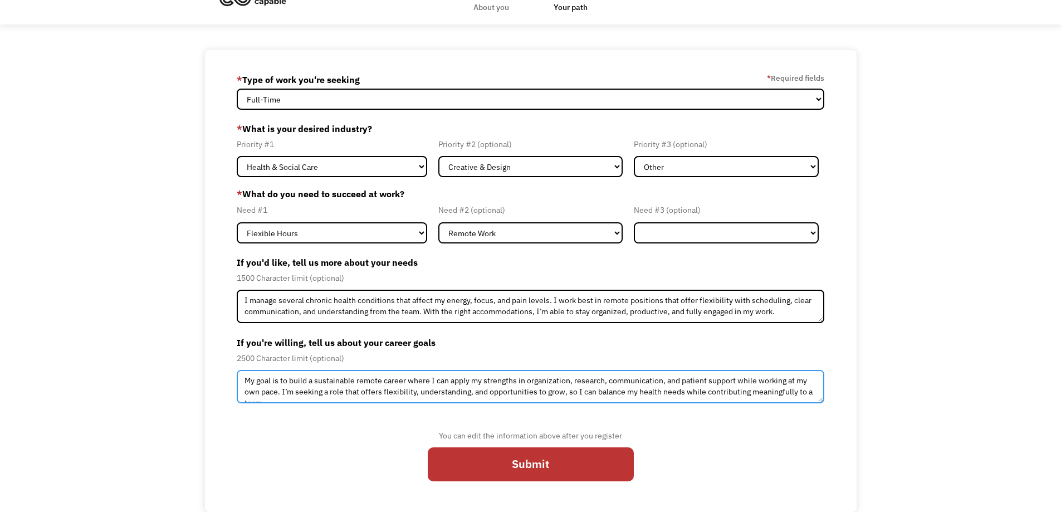
scroll to position [6, 0]
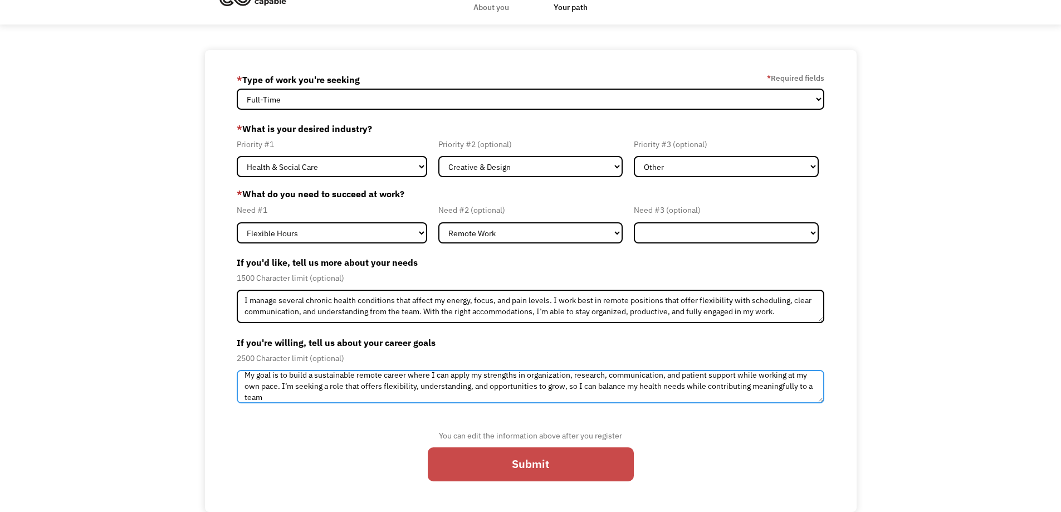
type textarea "My goal is to build a sustainable remote career where I can apply my strengths …"
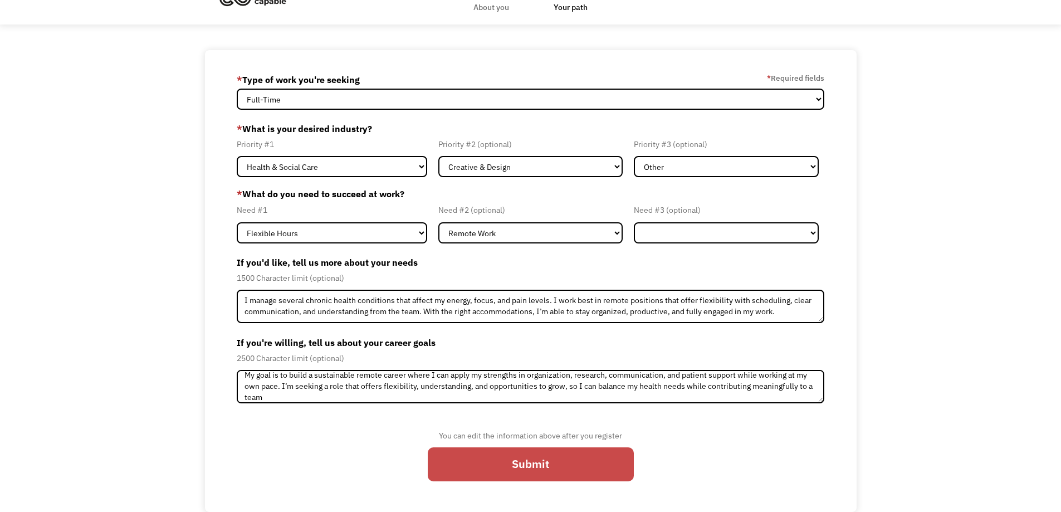
click at [482, 462] on input "Submit" at bounding box center [531, 464] width 206 height 34
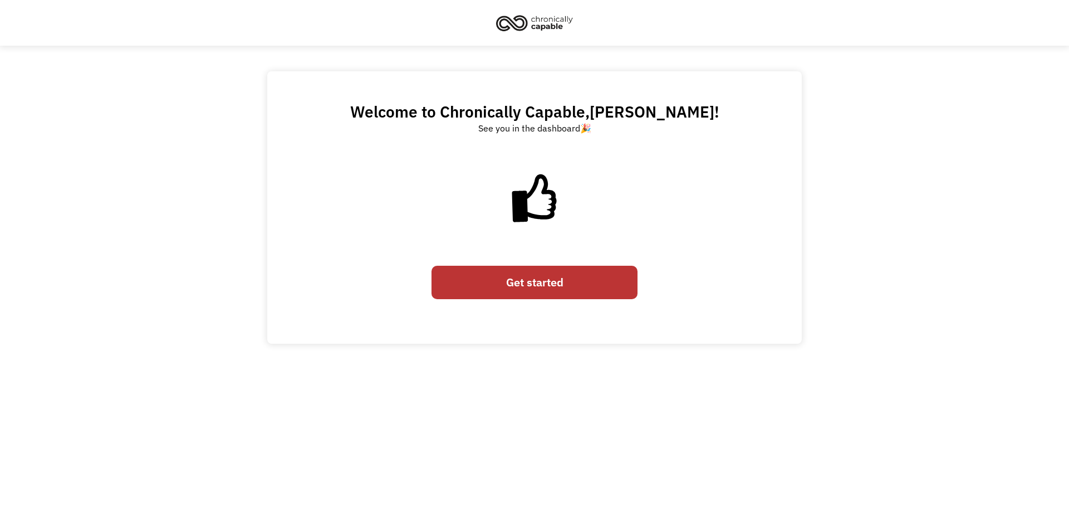
click at [497, 281] on link "Get started" at bounding box center [535, 283] width 206 height 34
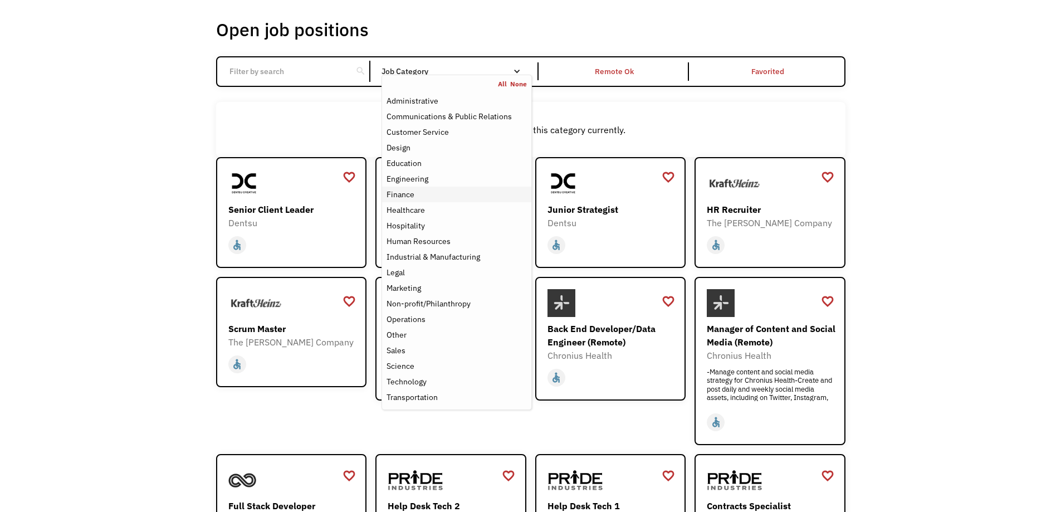
scroll to position [56, 0]
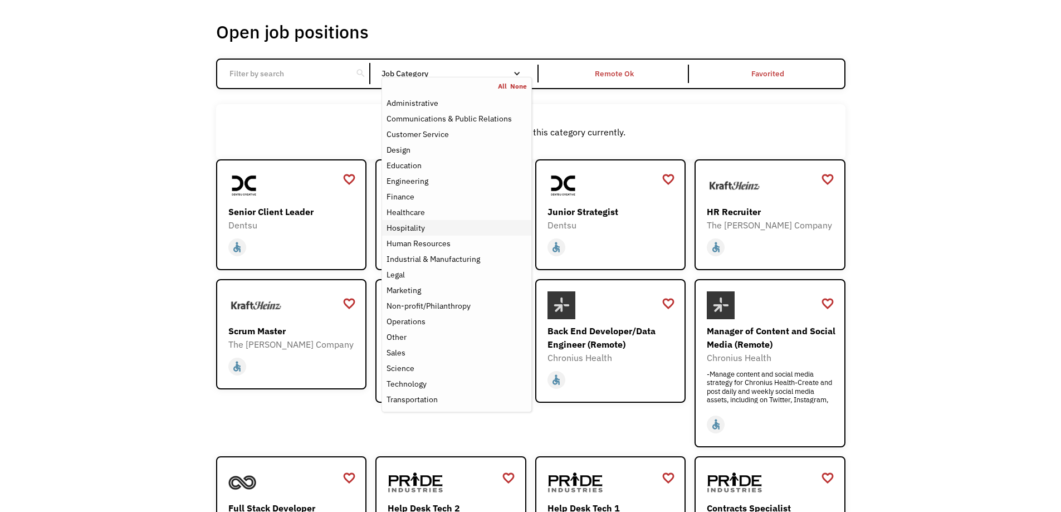
click at [426, 224] on div "Hospitality" at bounding box center [457, 227] width 140 height 13
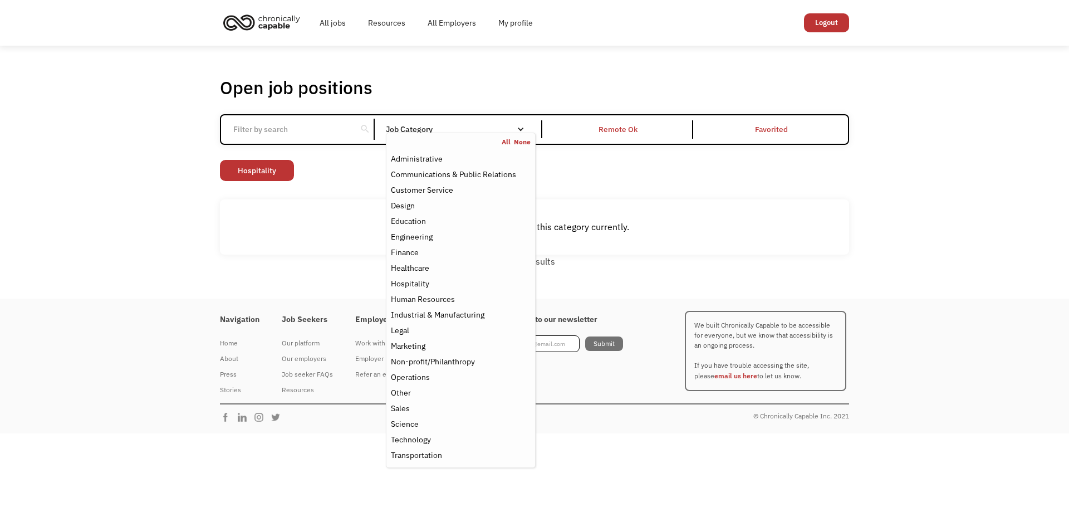
click at [188, 183] on div "Open job positions You have X liked items Search search Filter by category Admi…" at bounding box center [534, 172] width 1069 height 253
click at [457, 125] on div "Job Category" at bounding box center [461, 129] width 150 height 18
click at [462, 122] on div "Job Category" at bounding box center [461, 129] width 150 height 18
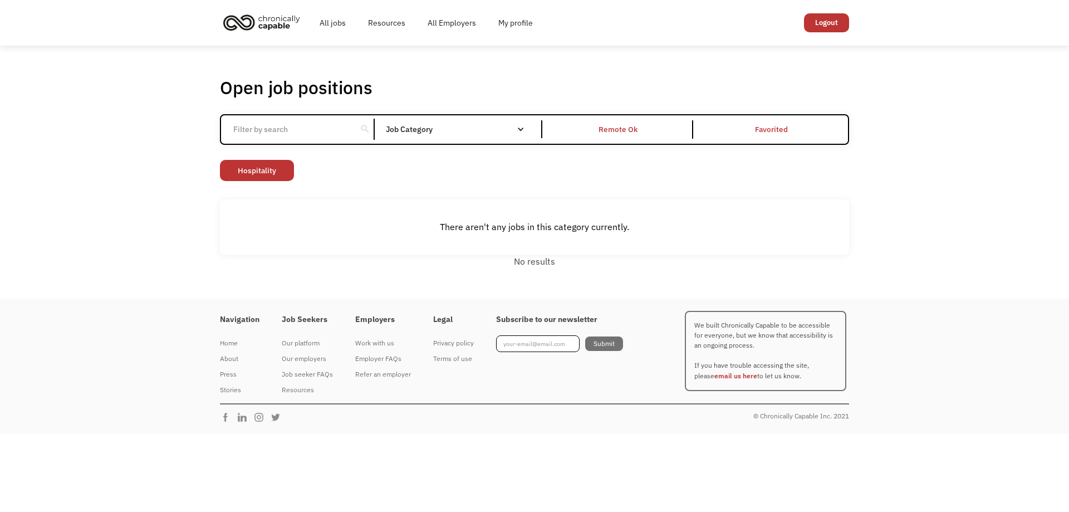
click at [462, 123] on div "Job Category" at bounding box center [461, 129] width 150 height 18
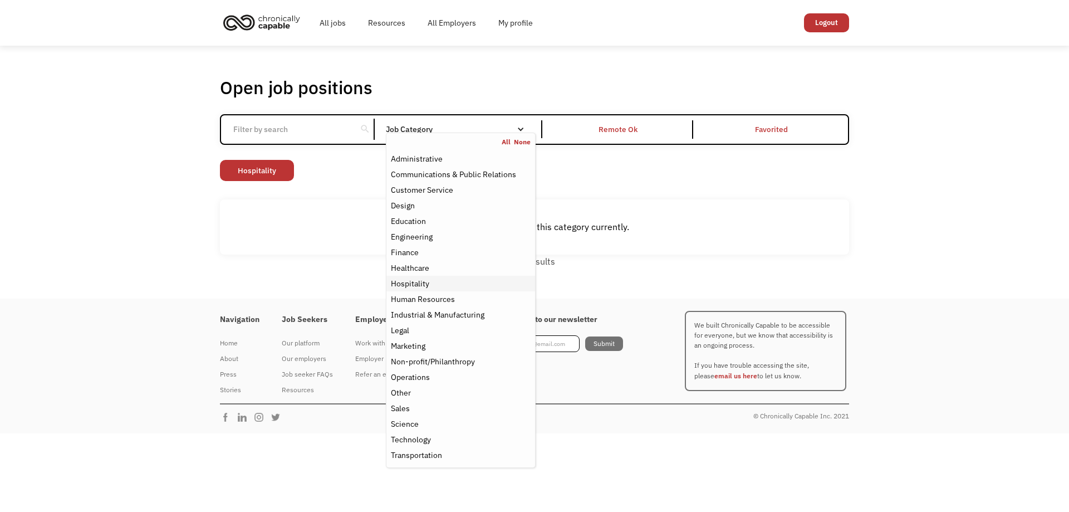
click at [413, 281] on div "Hospitality" at bounding box center [410, 283] width 38 height 13
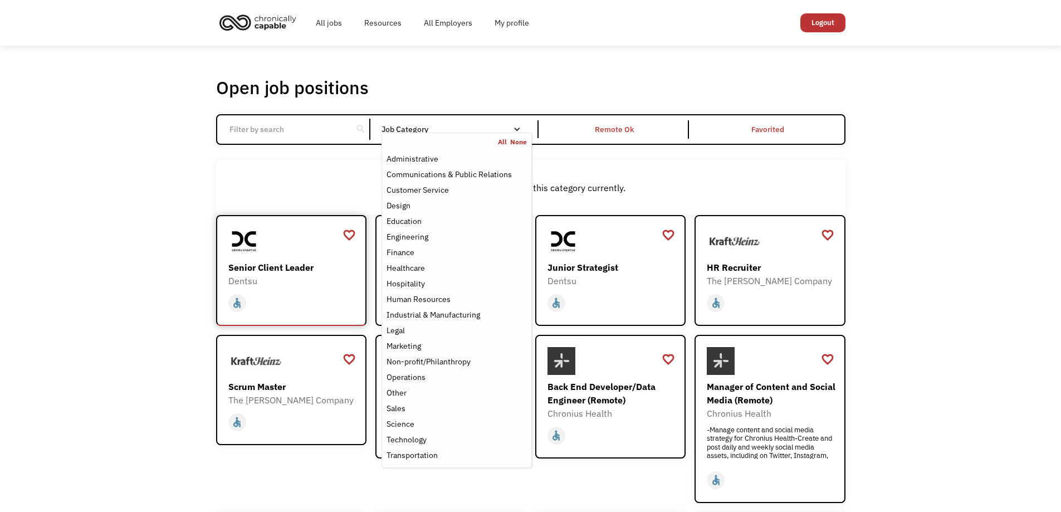
click at [260, 252] on img at bounding box center [244, 241] width 32 height 28
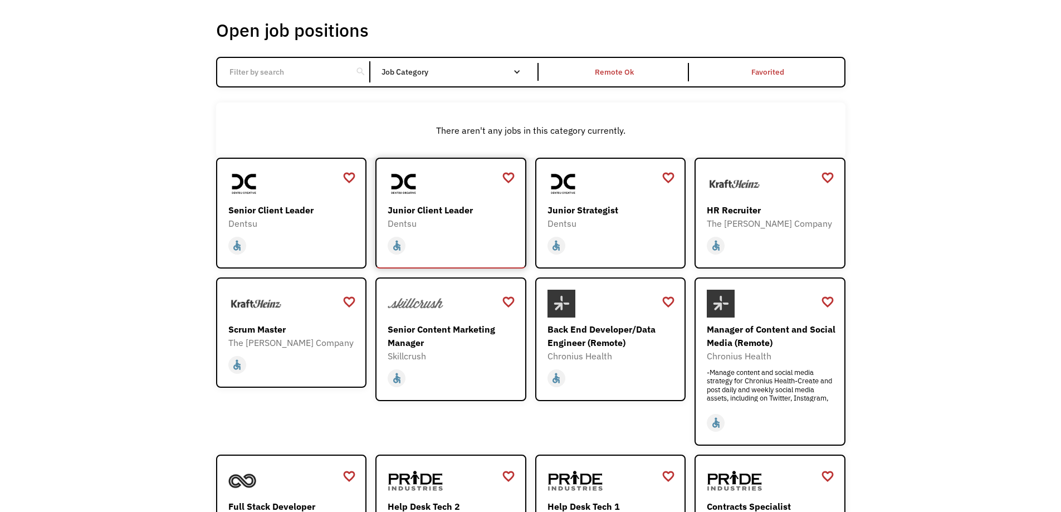
scroll to position [56, 0]
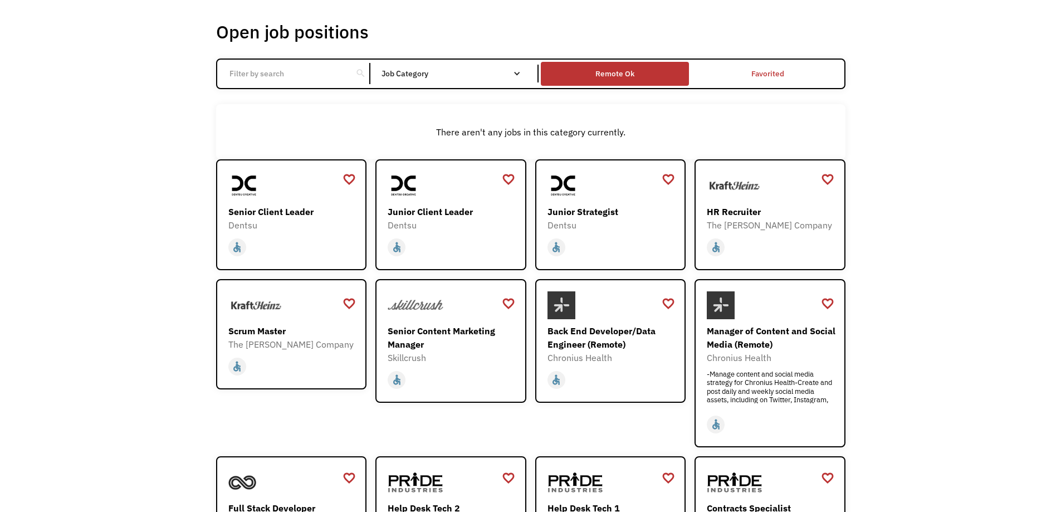
click at [595, 67] on div "Remote Ok" at bounding box center [615, 74] width 148 height 18
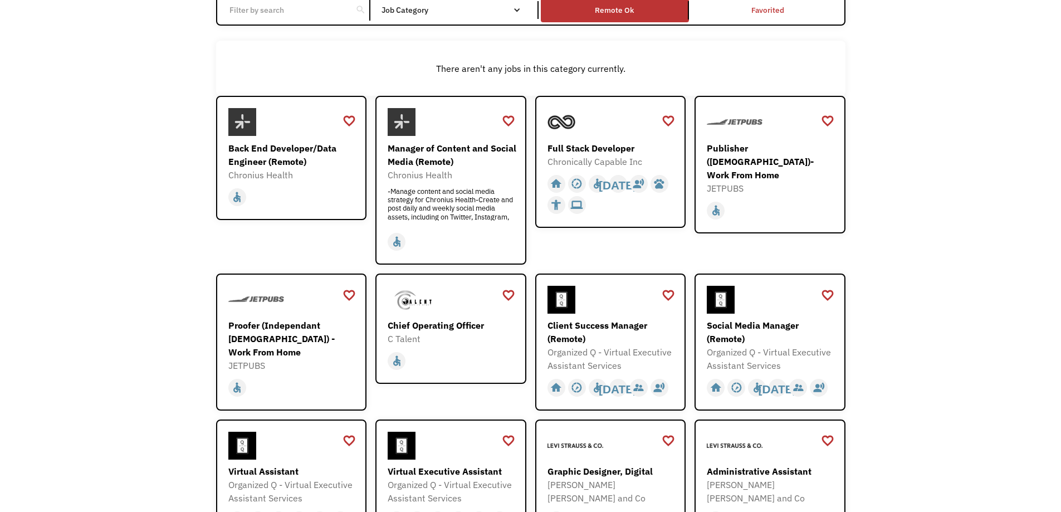
scroll to position [0, 0]
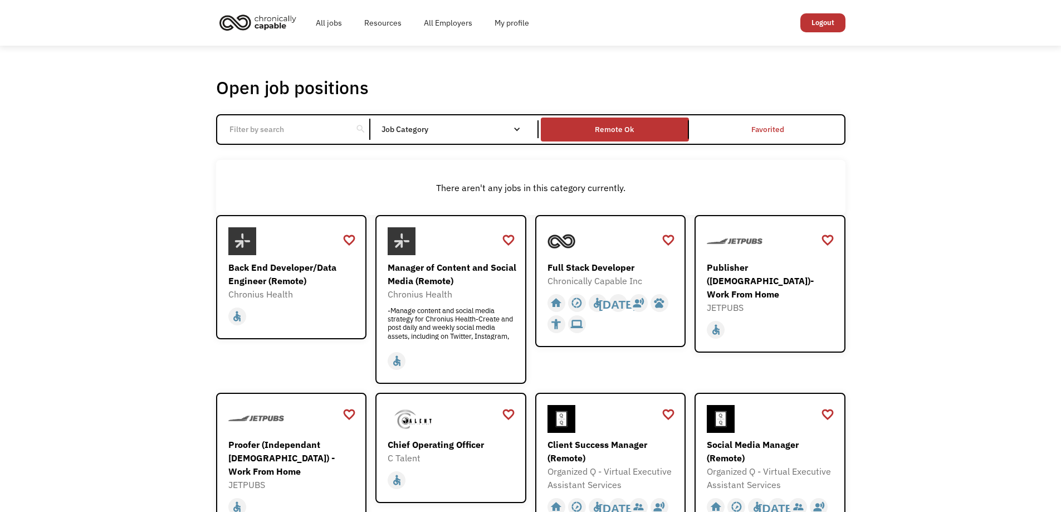
click at [299, 138] on input "Email Form" at bounding box center [285, 129] width 124 height 21
type input "remote"
click input "Email Form" at bounding box center [0, 0] width 0 height 0
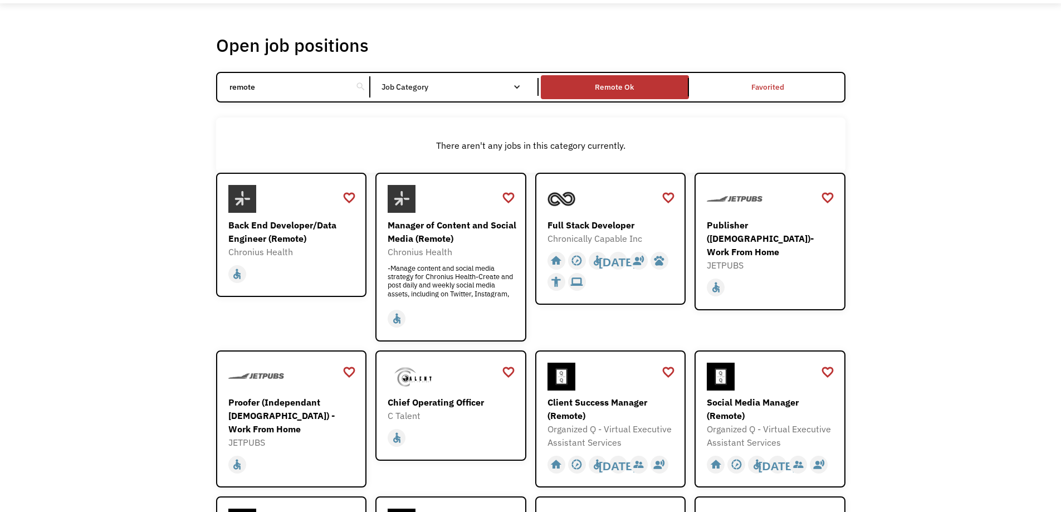
scroll to position [56, 0]
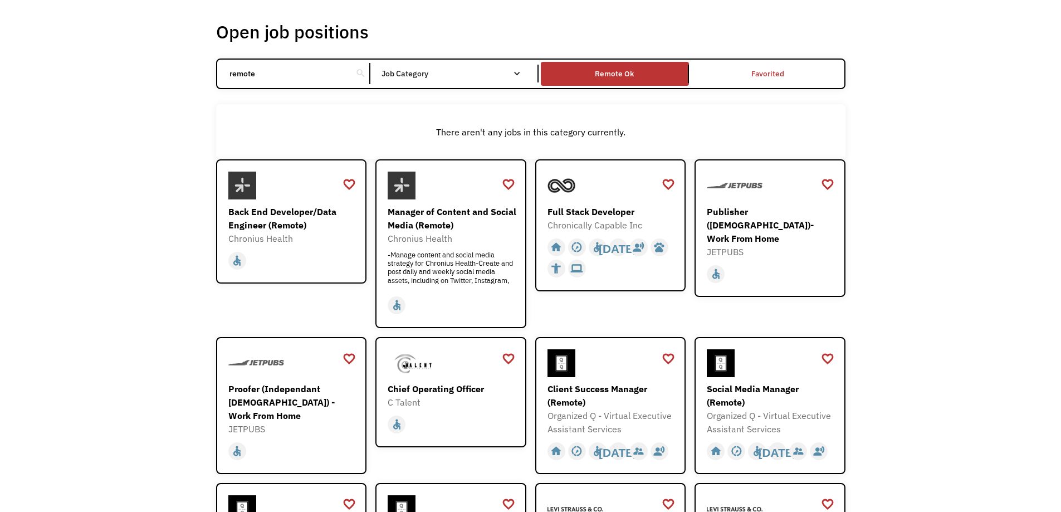
click at [360, 71] on div "search" at bounding box center [360, 73] width 11 height 17
click at [363, 75] on div "search" at bounding box center [360, 73] width 11 height 17
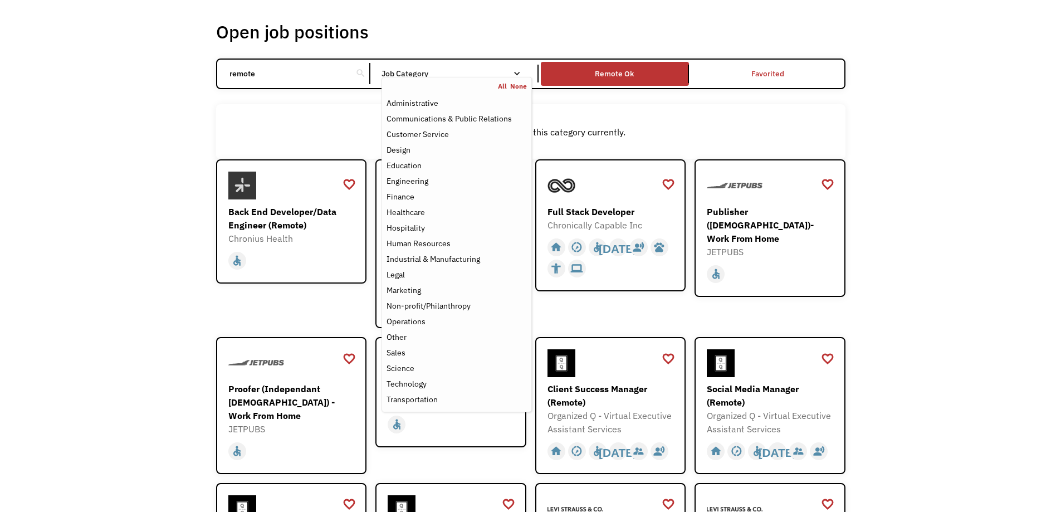
click at [501, 84] on link "All" at bounding box center [504, 86] width 12 height 9
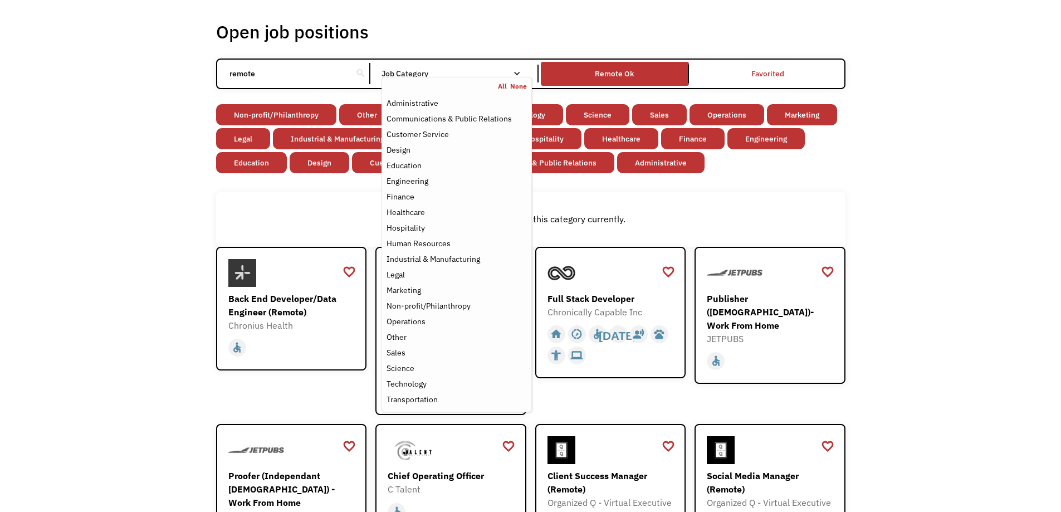
click at [321, 73] on input "remote" at bounding box center [285, 73] width 124 height 21
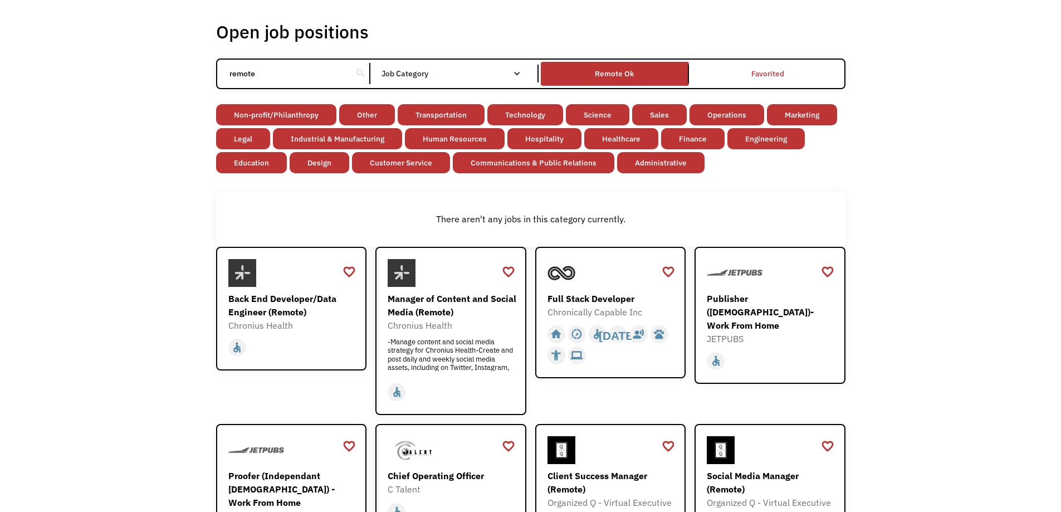
click at [353, 70] on div "search" at bounding box center [361, 74] width 17 height 18
click at [359, 71] on div "search" at bounding box center [360, 73] width 11 height 17
click at [596, 77] on div "Remote Ok" at bounding box center [614, 73] width 39 height 13
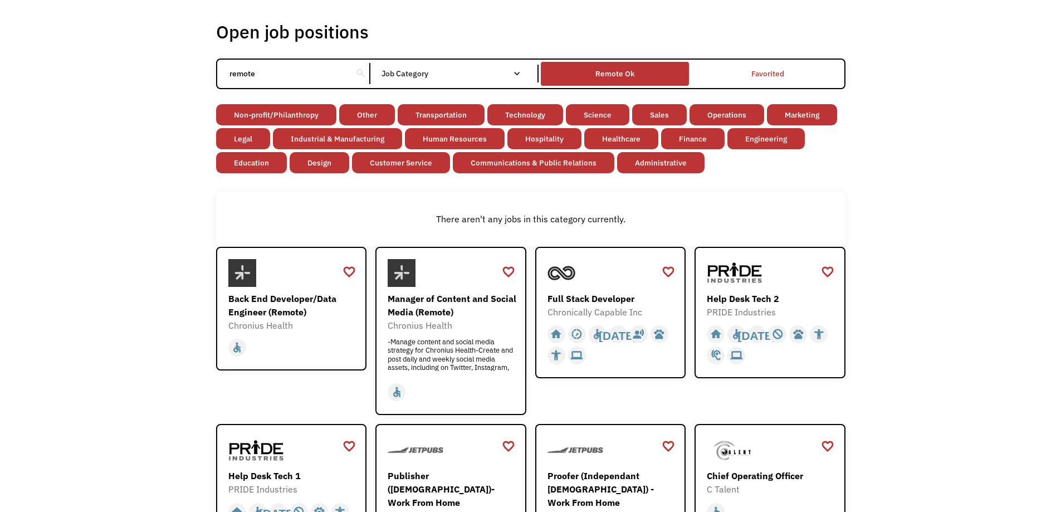
click at [620, 74] on div "Remote Ok" at bounding box center [614, 73] width 39 height 13
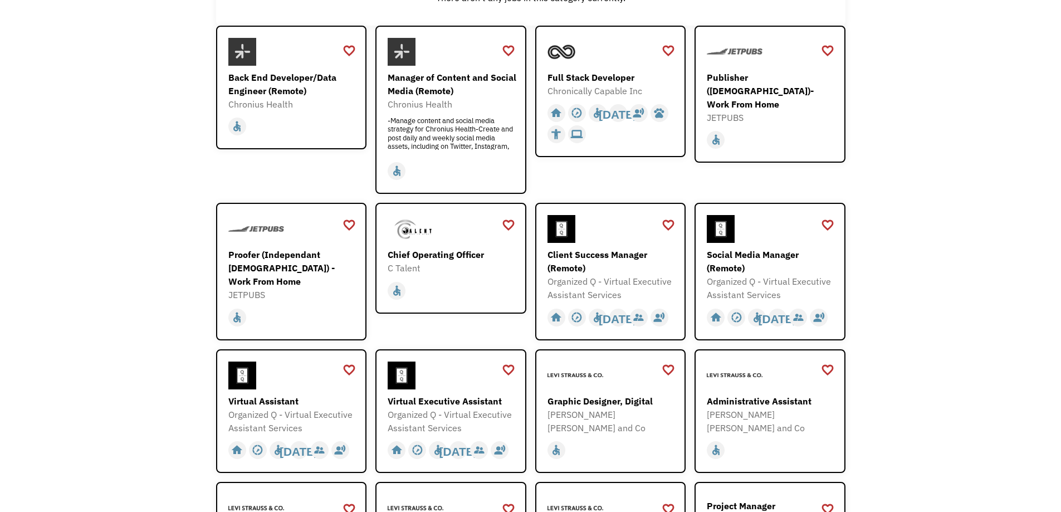
scroll to position [279, 0]
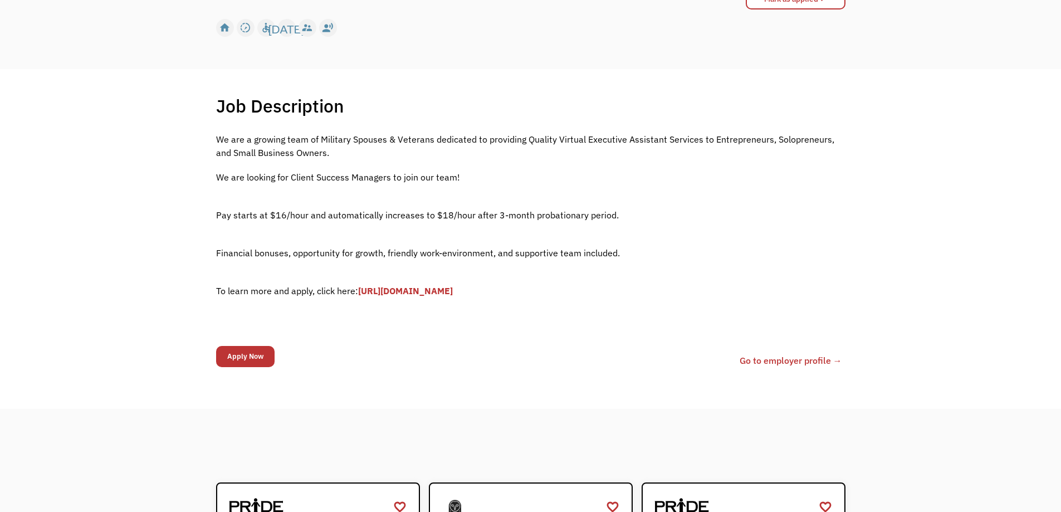
scroll to position [167, 0]
click at [453, 293] on link "[URL][DOMAIN_NAME]" at bounding box center [405, 289] width 95 height 11
click at [787, 364] on link "Go to employer profile →" at bounding box center [791, 359] width 102 height 13
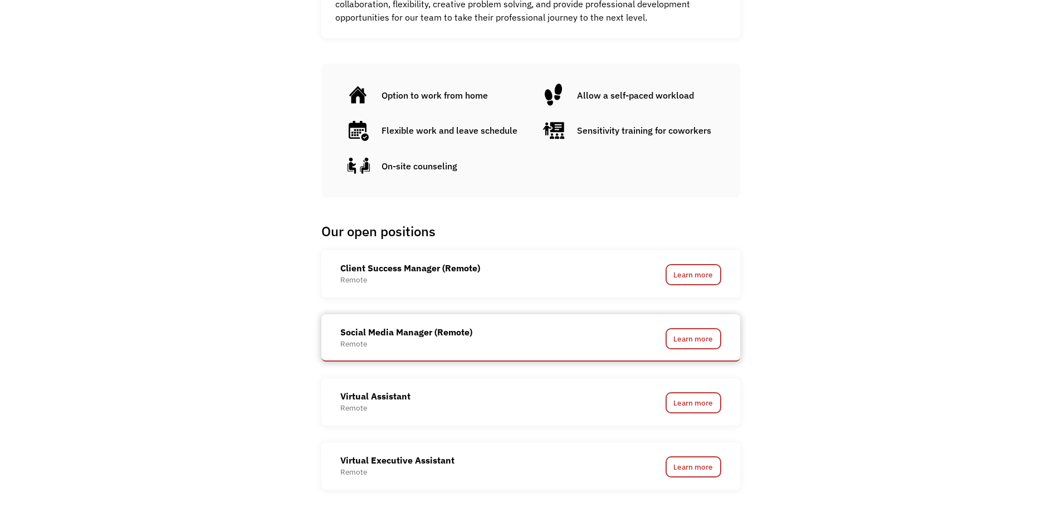
scroll to position [557, 0]
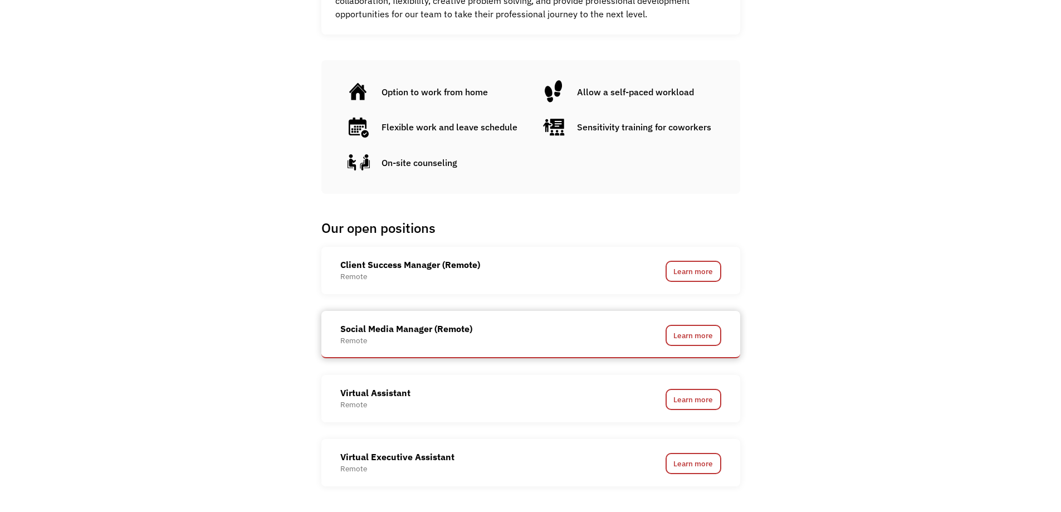
click at [430, 330] on div "Social Media Manager (Remote)" at bounding box center [406, 328] width 132 height 13
click at [682, 336] on link "Learn more" at bounding box center [694, 335] width 56 height 21
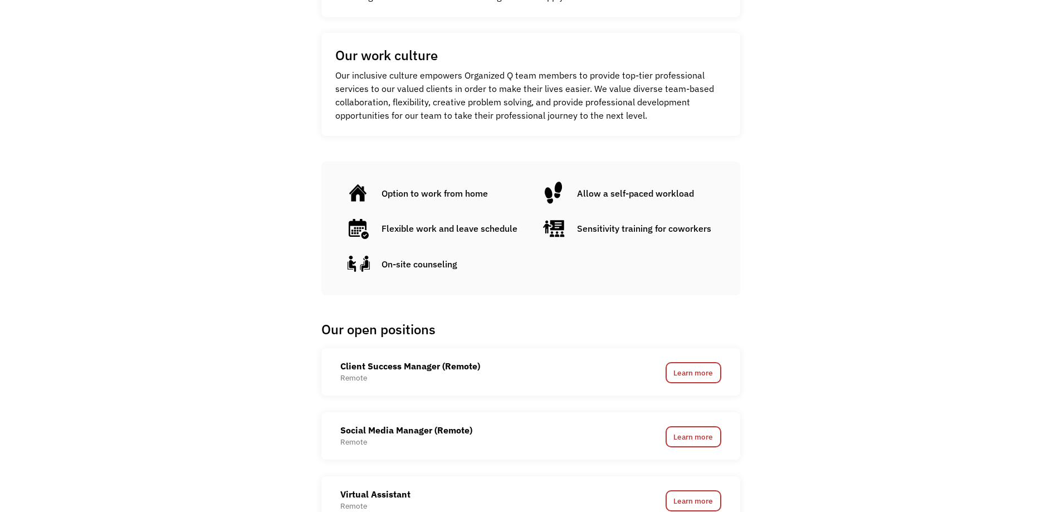
scroll to position [446, 0]
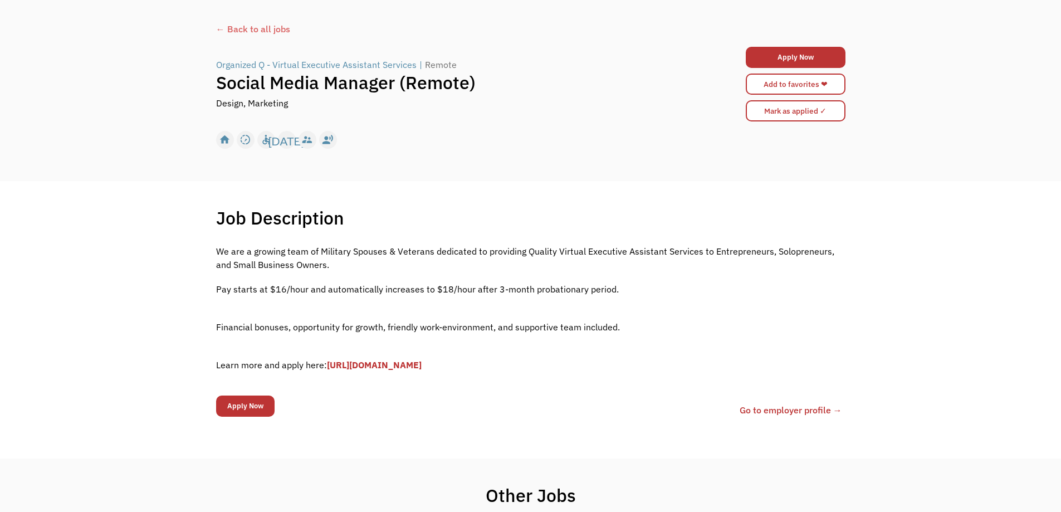
scroll to position [56, 0]
click at [422, 359] on link "[URL][DOMAIN_NAME]" at bounding box center [374, 363] width 95 height 11
